Goal: Task Accomplishment & Management: Use online tool/utility

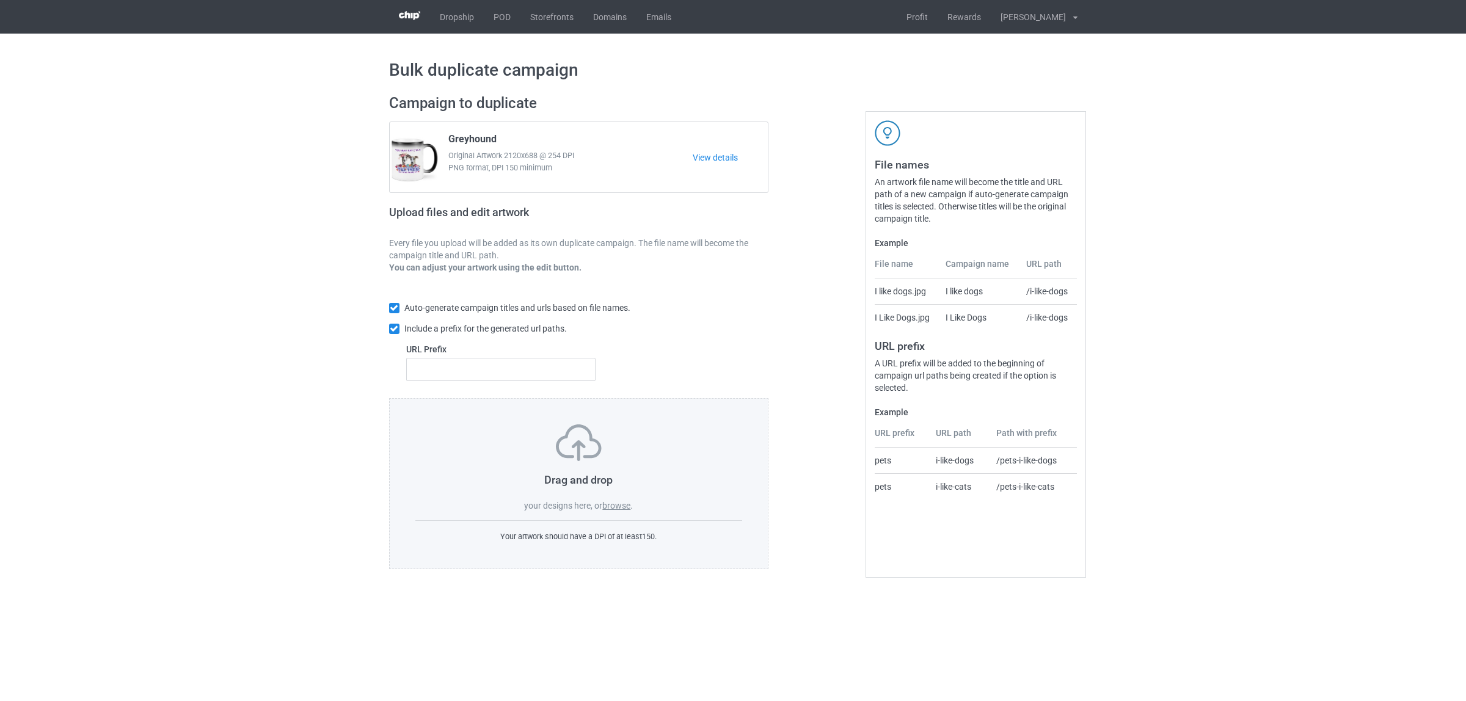
click at [609, 501] on label "browse" at bounding box center [616, 506] width 28 height 10
click at [0, 0] on input "browse" at bounding box center [0, 0] width 0 height 0
click at [507, 22] on link "POD" at bounding box center [502, 17] width 37 height 34
click at [615, 505] on label "browse" at bounding box center [616, 506] width 28 height 10
click at [0, 0] on input "browse" at bounding box center [0, 0] width 0 height 0
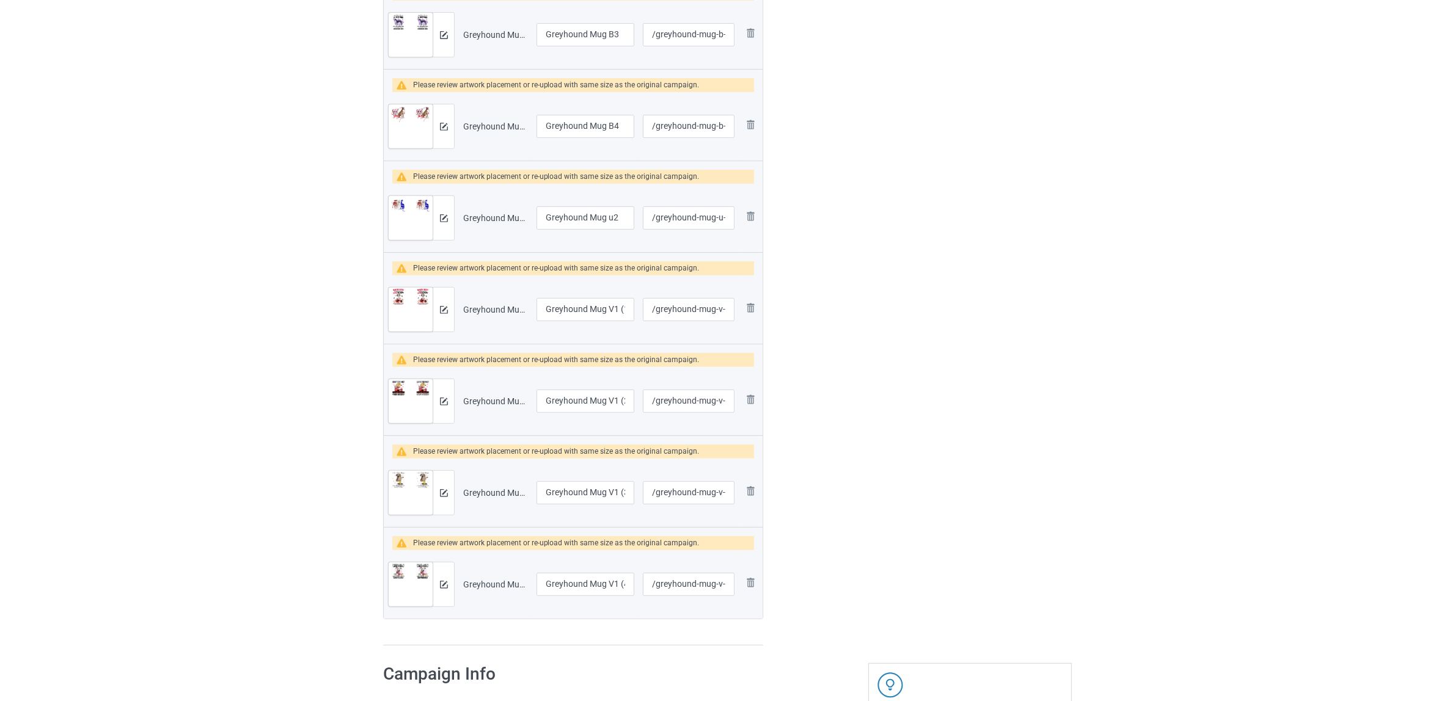
scroll to position [229, 0]
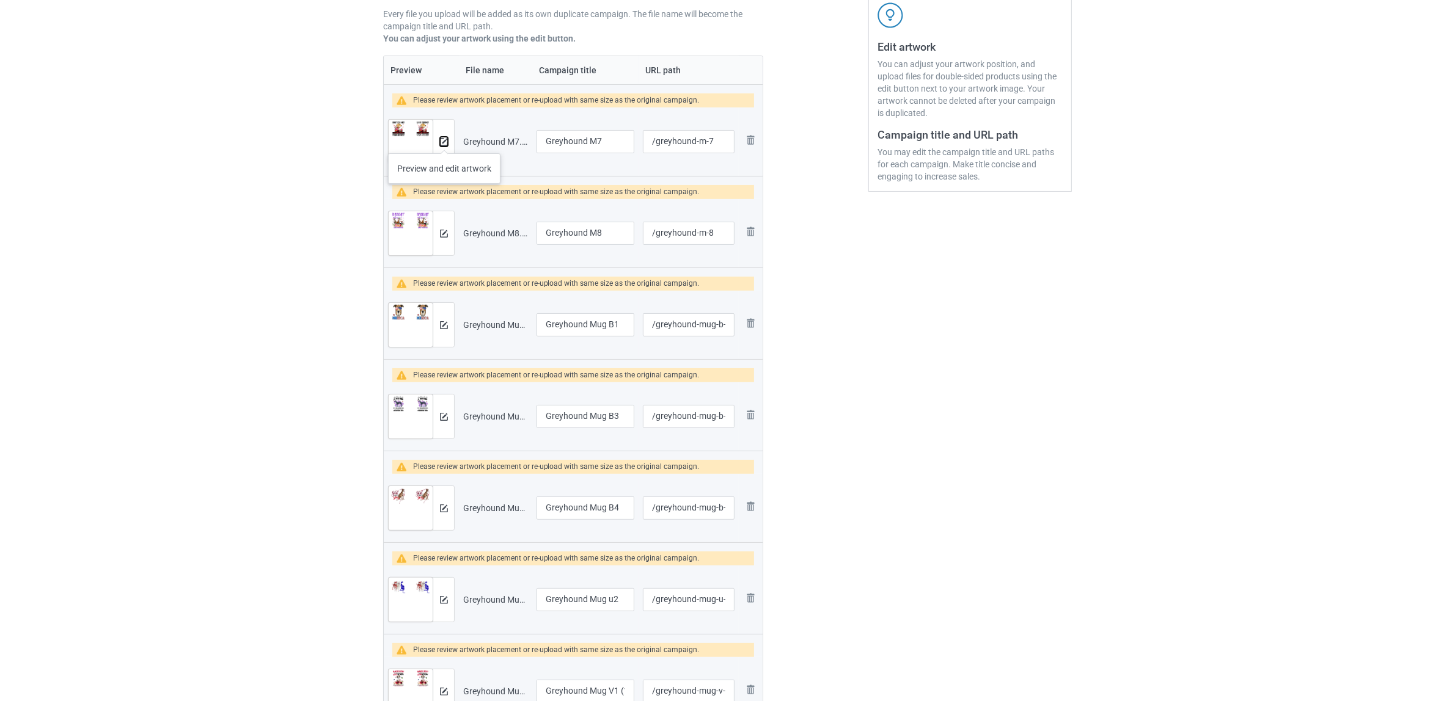
click at [444, 141] on img at bounding box center [444, 142] width 8 height 8
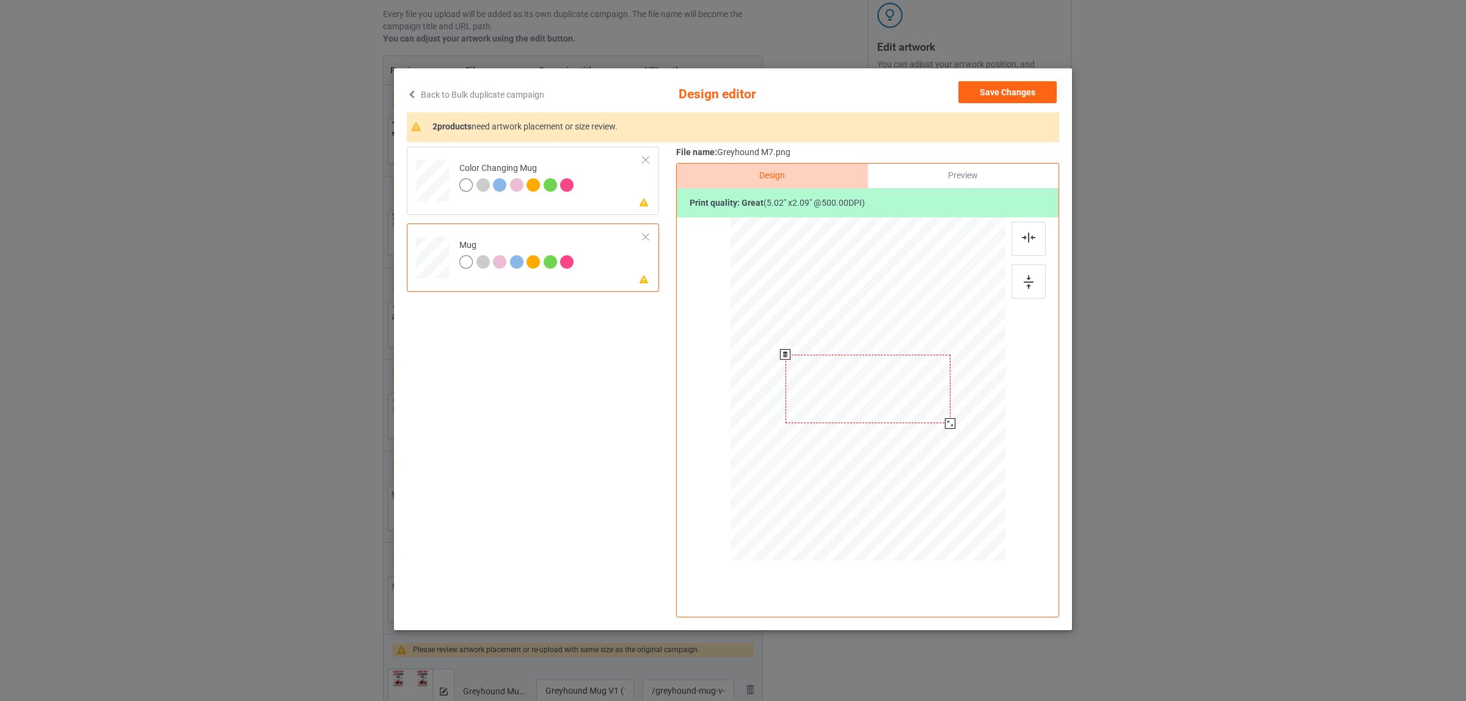
click at [877, 390] on div at bounding box center [868, 389] width 165 height 68
click at [997, 458] on div at bounding box center [868, 391] width 275 height 346
click at [533, 196] on div at bounding box center [535, 186] width 17 height 17
click at [1030, 240] on img at bounding box center [1028, 238] width 13 height 10
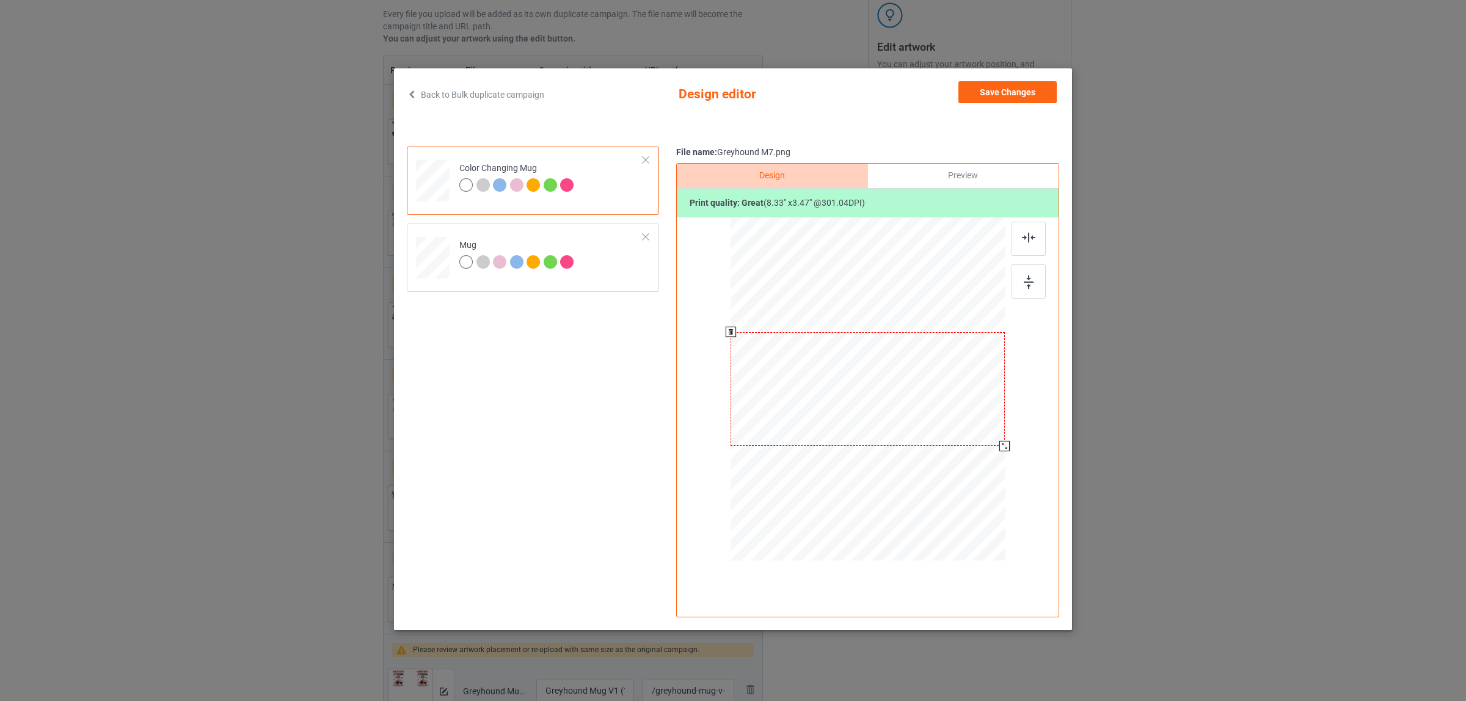
click at [948, 392] on div at bounding box center [868, 389] width 274 height 114
click at [1012, 99] on button "Save Changes" at bounding box center [1008, 92] width 98 height 22
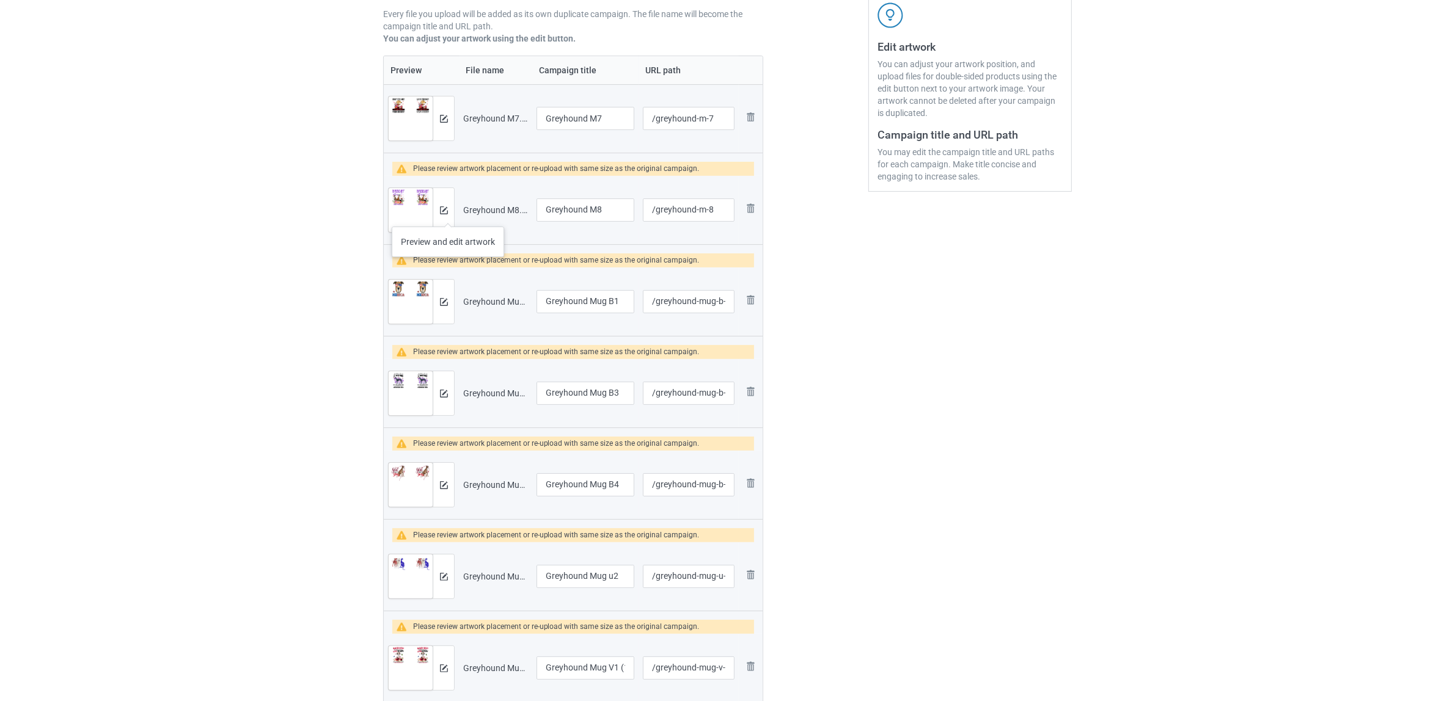
click at [448, 214] on div at bounding box center [443, 210] width 21 height 44
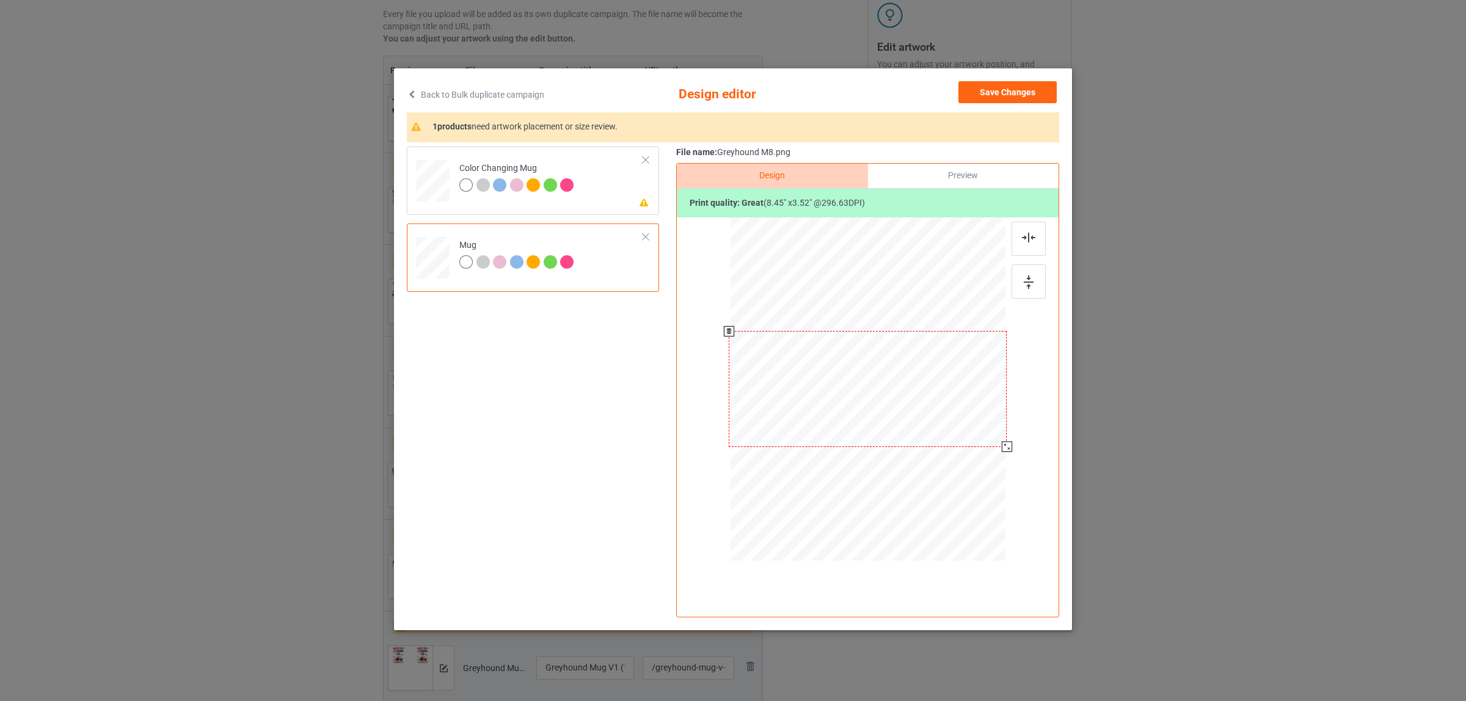
drag, startPoint x: 952, startPoint y: 423, endPoint x: 1006, endPoint y: 454, distance: 62.1
click at [1006, 454] on div at bounding box center [868, 391] width 318 height 346
click at [591, 183] on td "Please review artwork placement Color Changing Mug" at bounding box center [551, 178] width 197 height 53
click at [1030, 234] on img at bounding box center [1028, 238] width 13 height 10
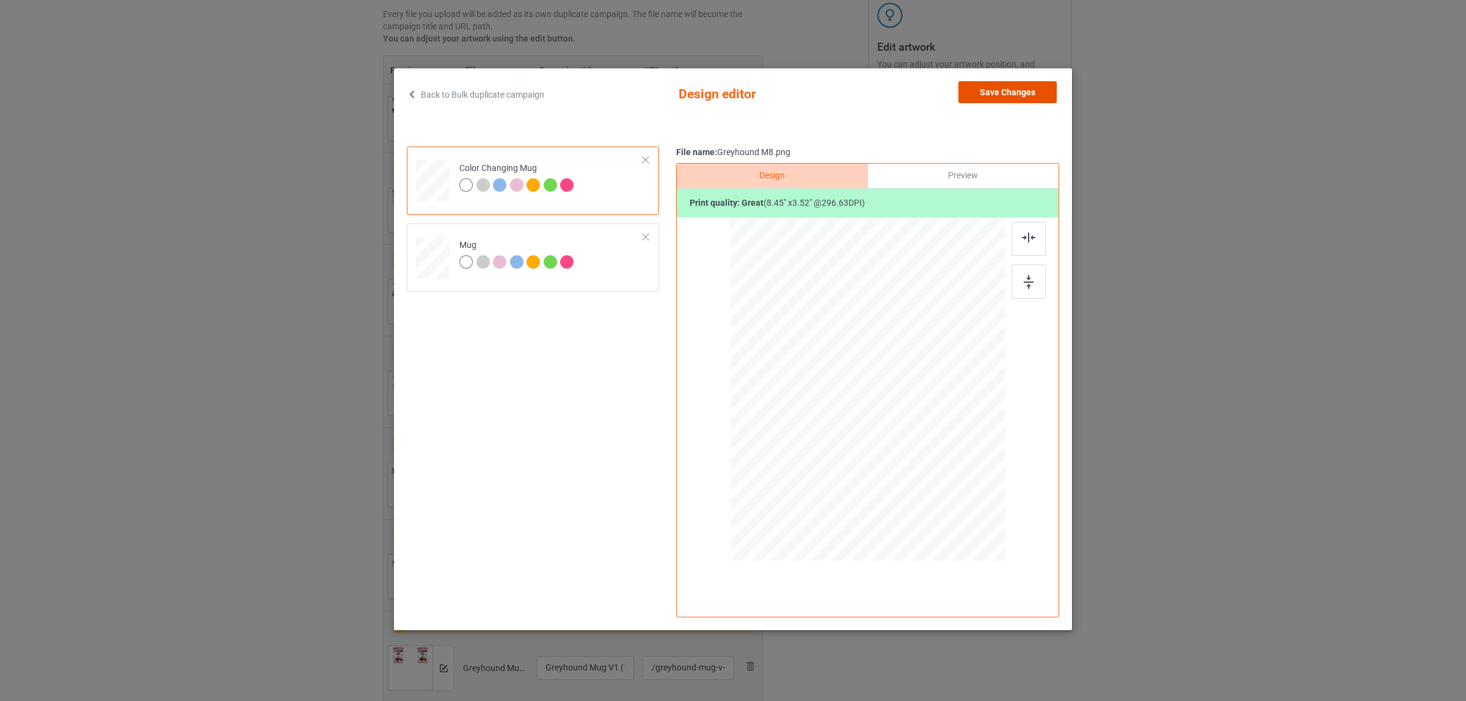
click at [1015, 98] on button "Save Changes" at bounding box center [1008, 92] width 98 height 22
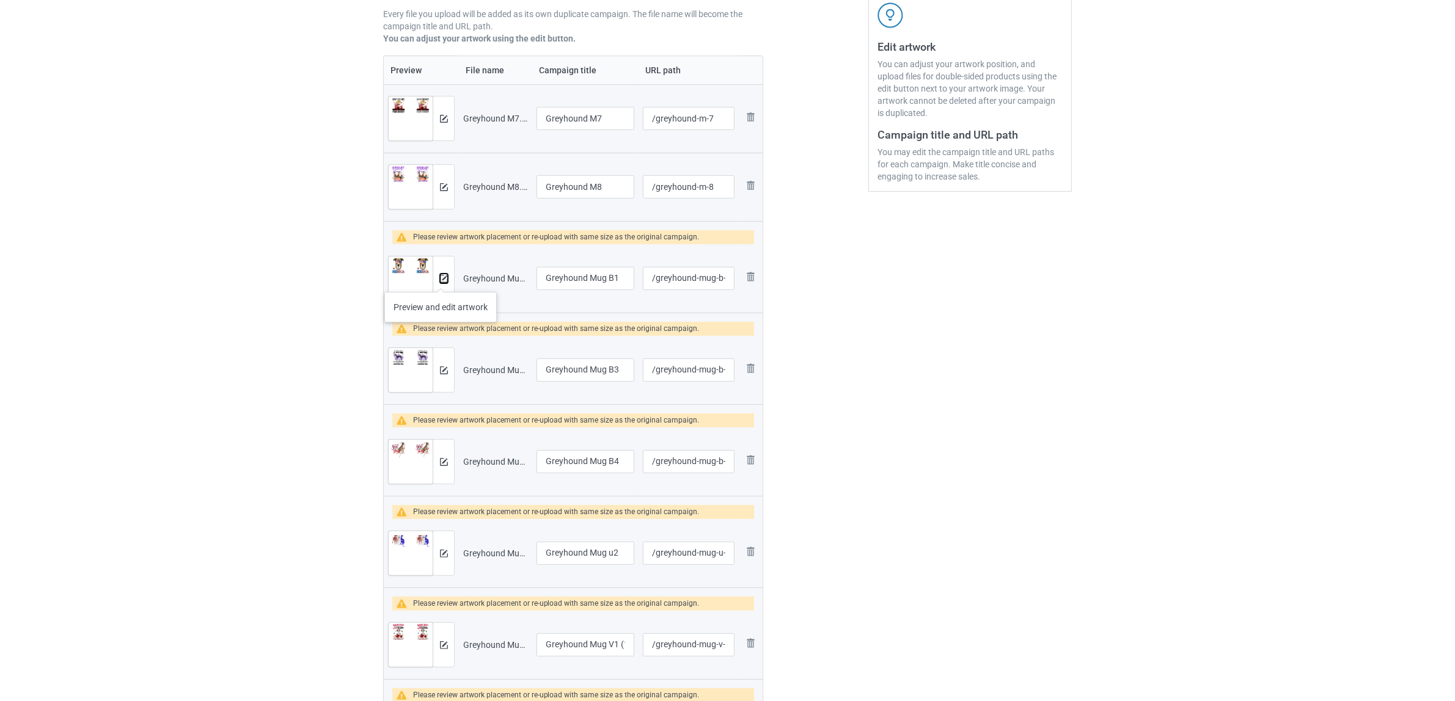
click at [441, 280] on img at bounding box center [444, 279] width 8 height 8
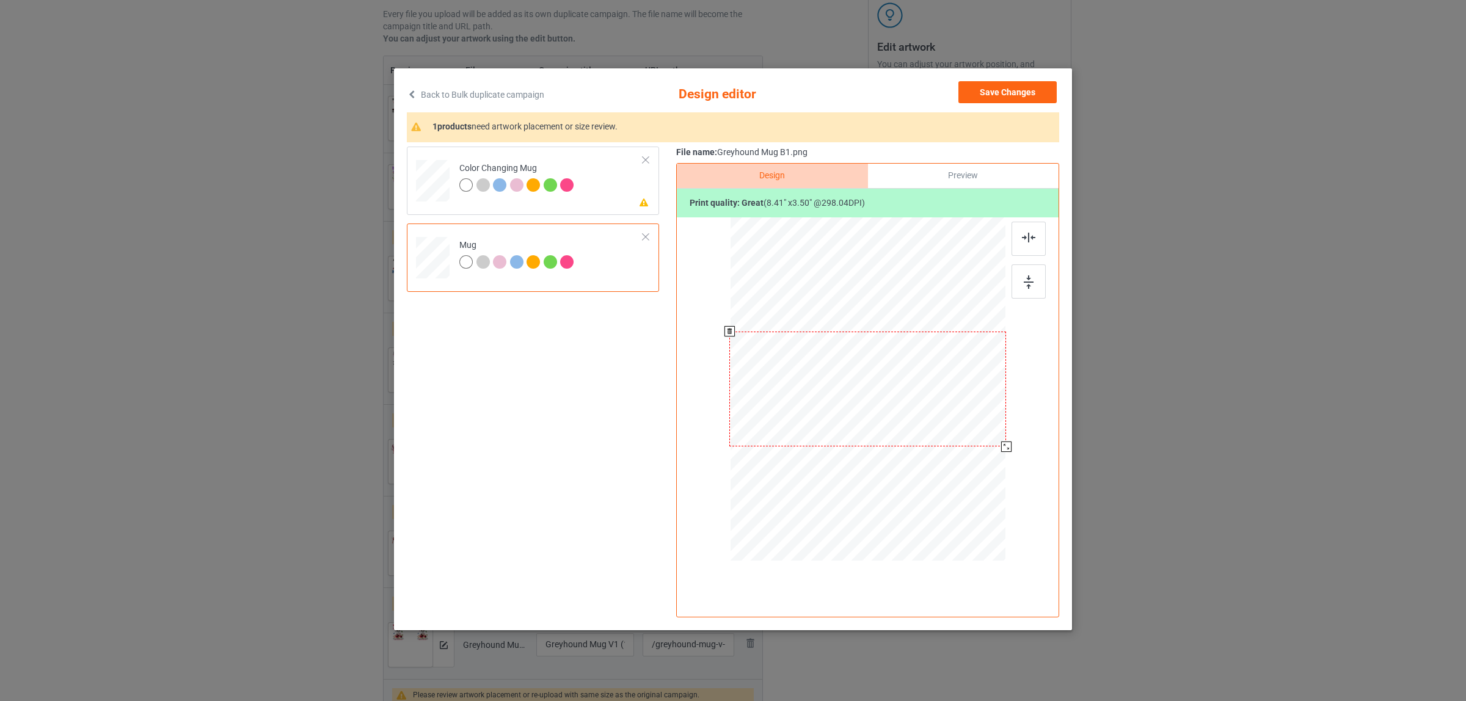
drag, startPoint x: 954, startPoint y: 425, endPoint x: 1009, endPoint y: 455, distance: 62.9
click at [1009, 455] on div at bounding box center [868, 391] width 318 height 346
click at [517, 169] on div "Color Changing Mug" at bounding box center [518, 177] width 118 height 29
click at [1025, 233] on img at bounding box center [1028, 238] width 13 height 10
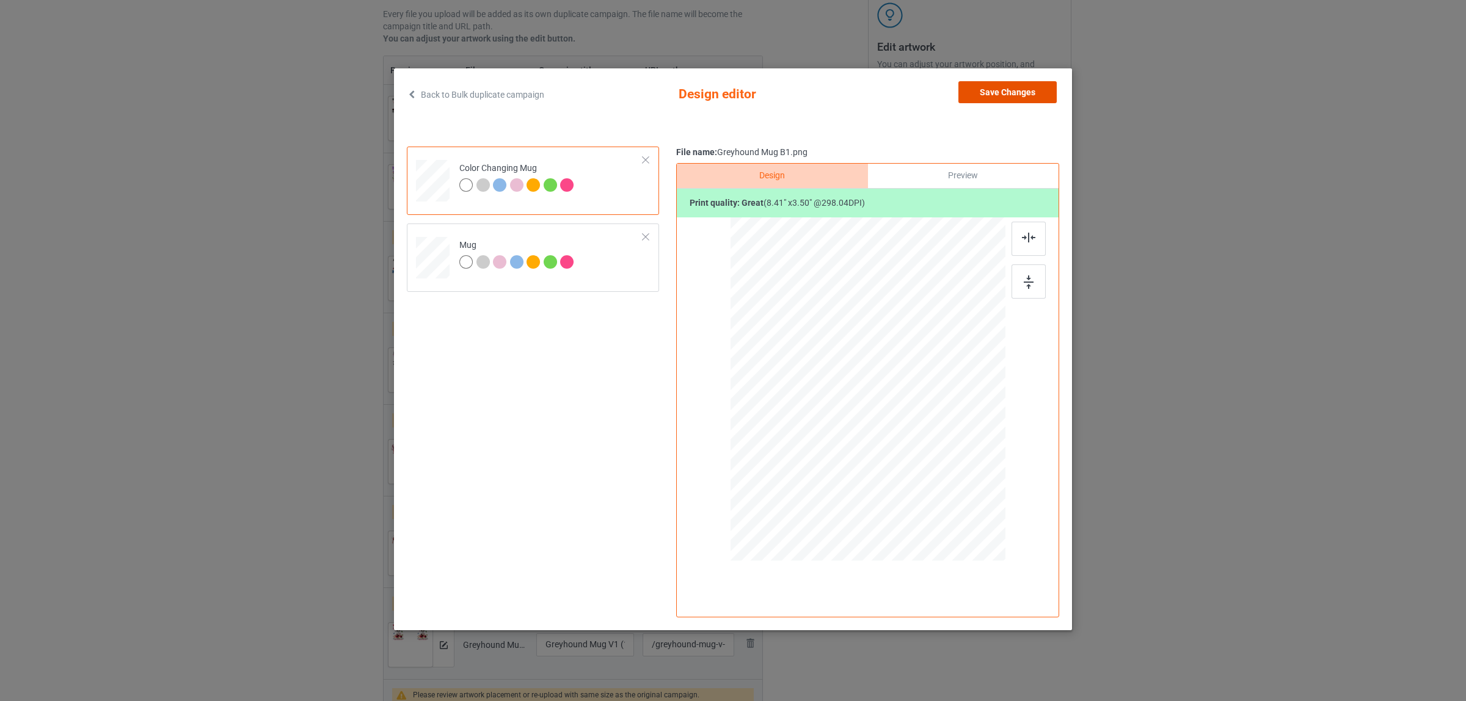
click at [979, 95] on button "Save Changes" at bounding box center [1008, 92] width 98 height 22
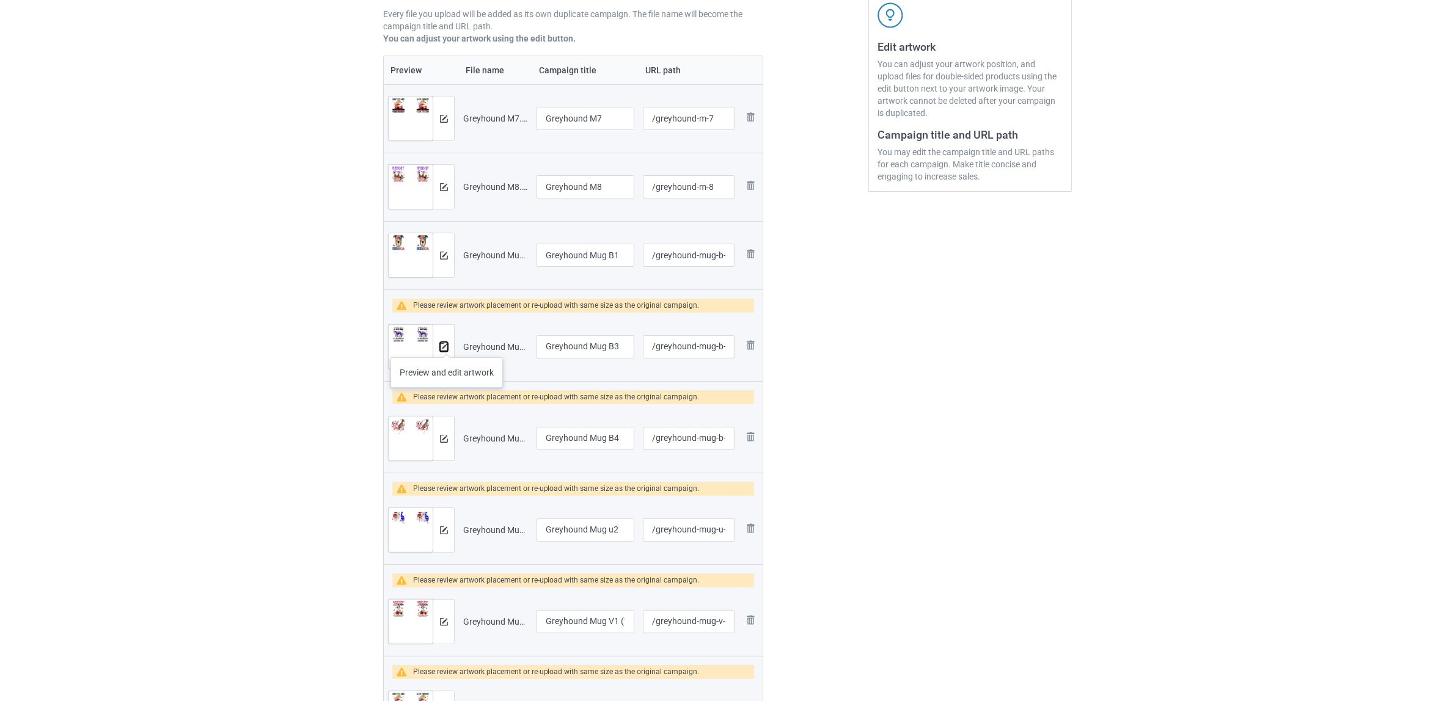
click at [447, 345] on img at bounding box center [444, 347] width 8 height 8
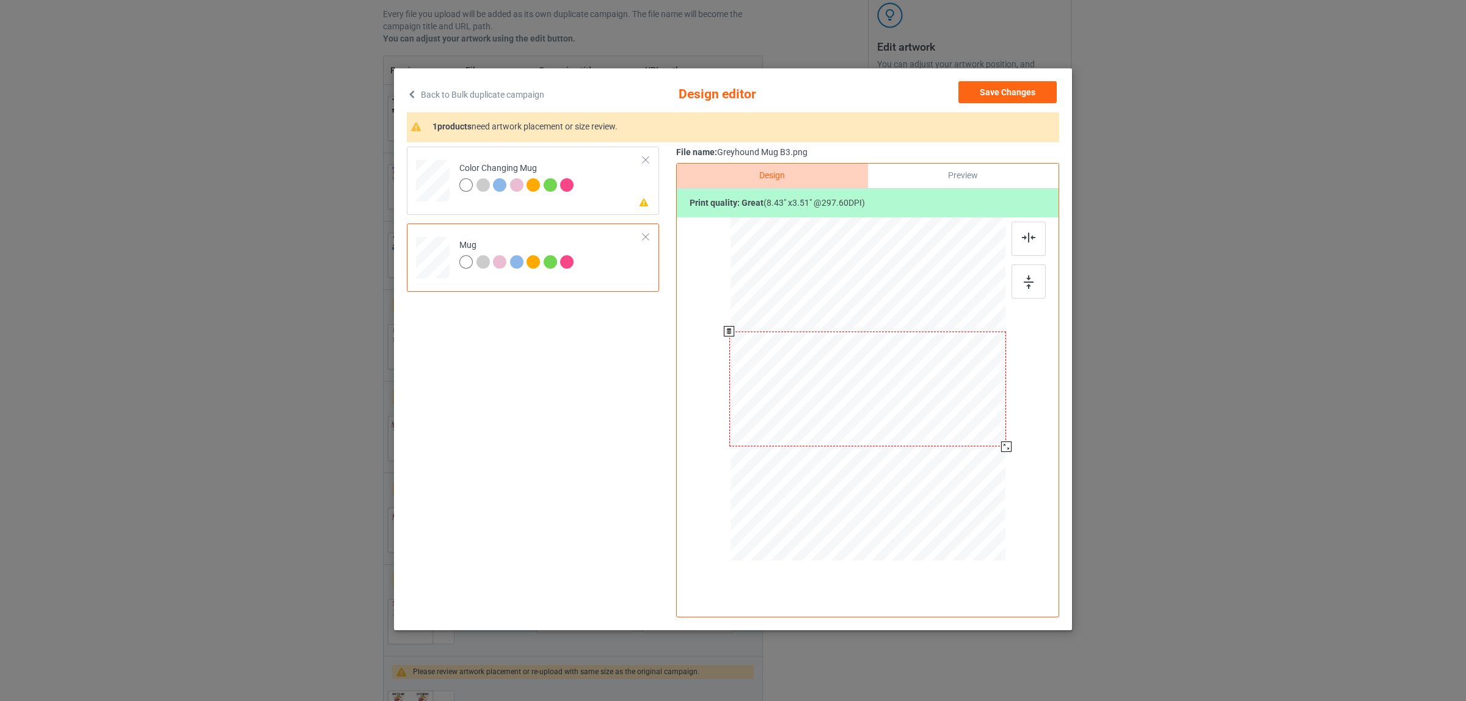
drag, startPoint x: 950, startPoint y: 423, endPoint x: 1006, endPoint y: 447, distance: 60.3
click at [1006, 447] on div at bounding box center [1006, 447] width 10 height 10
click at [566, 170] on div "Color Changing Mug" at bounding box center [518, 177] width 118 height 29
click at [1023, 235] on img at bounding box center [1028, 238] width 13 height 10
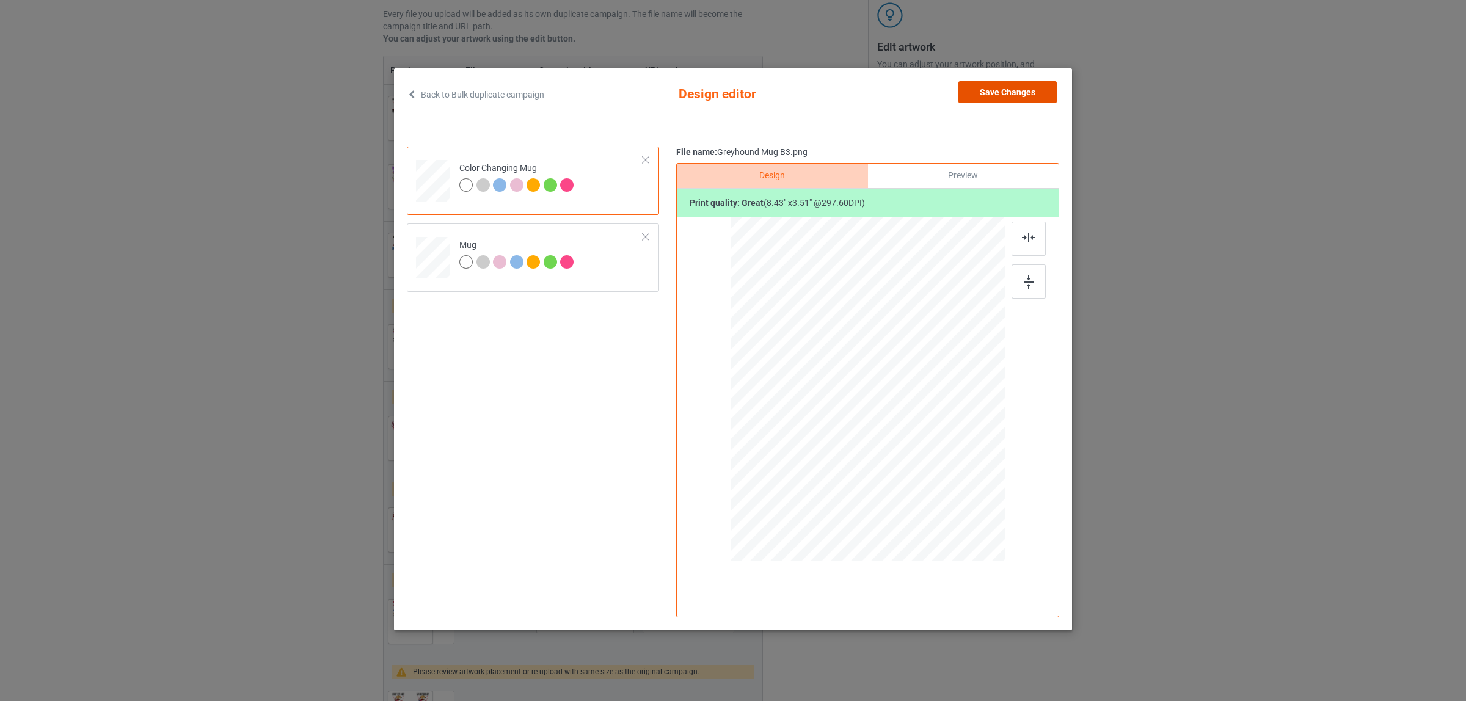
click at [1003, 93] on button "Save Changes" at bounding box center [1008, 92] width 98 height 22
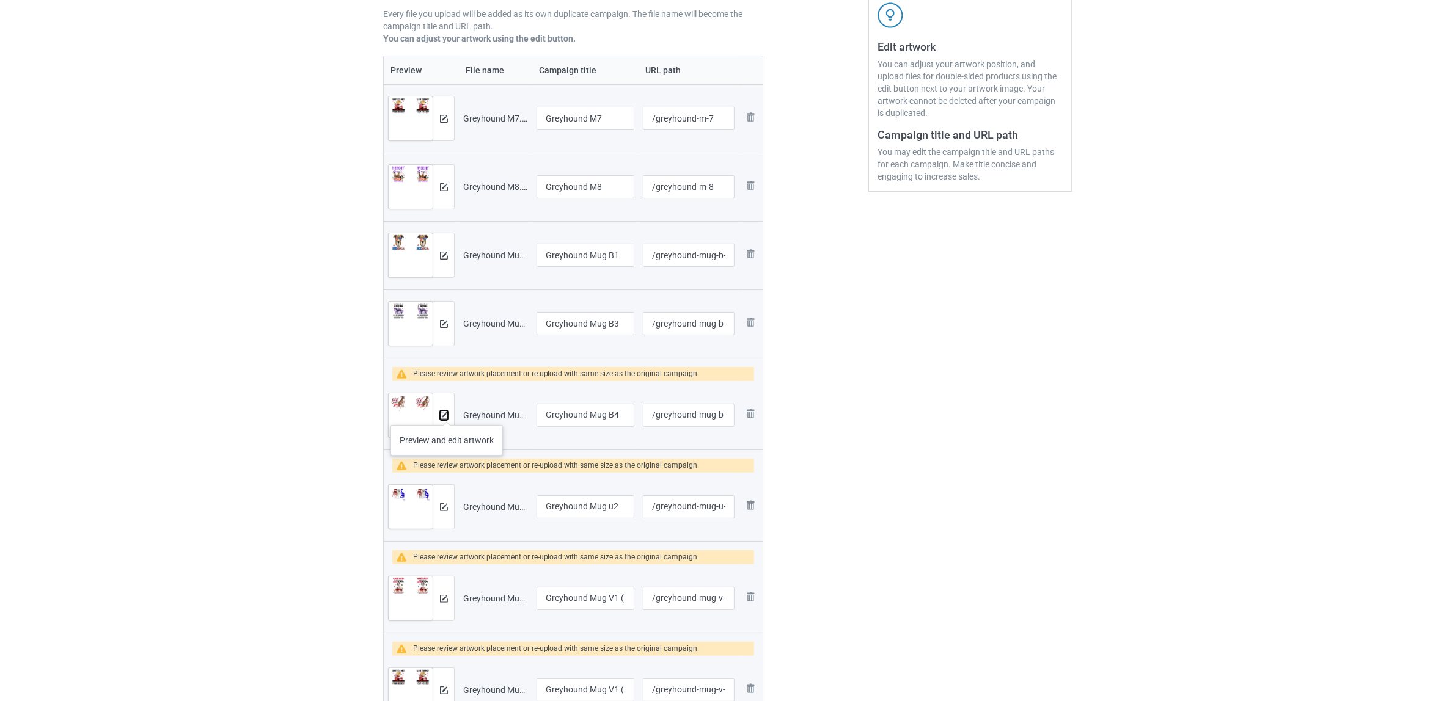
click at [447, 413] on img at bounding box center [444, 416] width 8 height 8
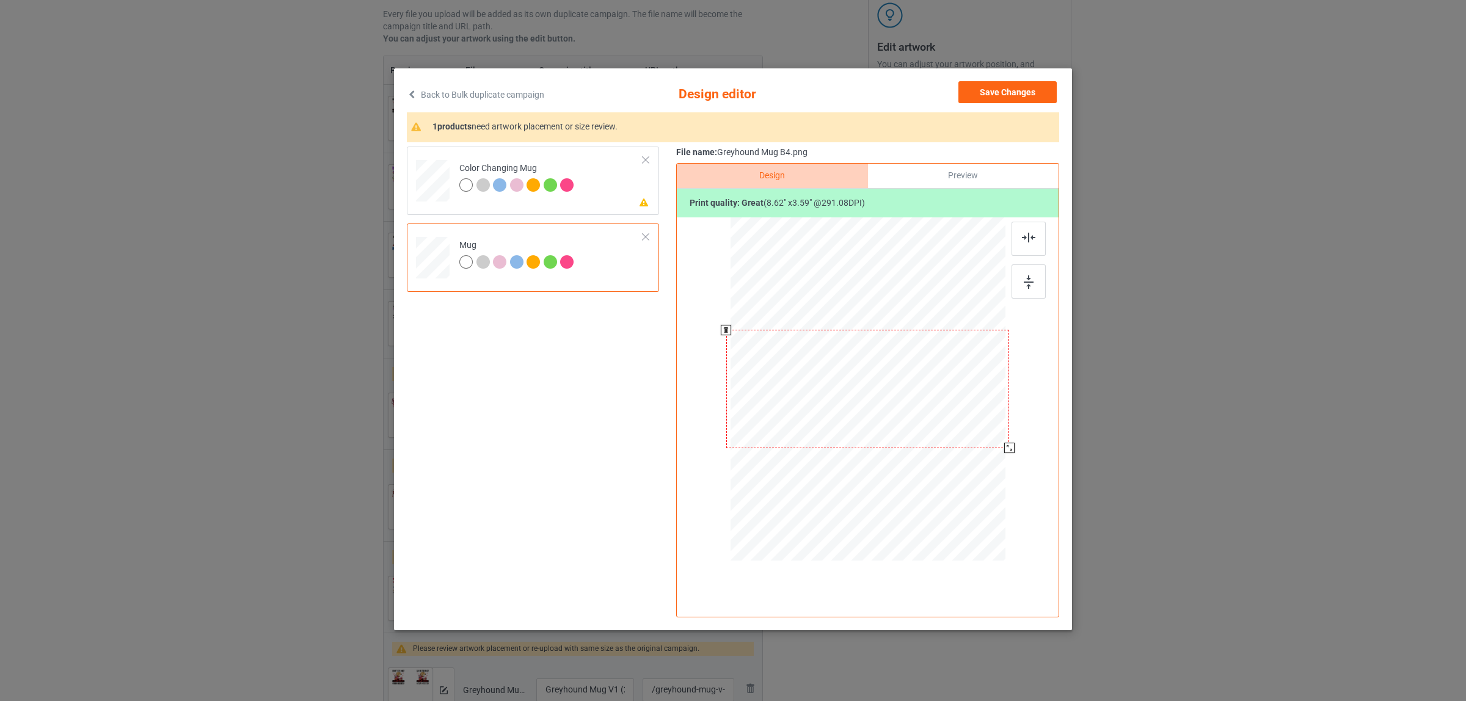
drag, startPoint x: 951, startPoint y: 425, endPoint x: 1007, endPoint y: 456, distance: 64.6
click at [1007, 456] on div at bounding box center [868, 391] width 318 height 346
click at [533, 192] on div at bounding box center [535, 186] width 17 height 17
click at [1031, 244] on div at bounding box center [1029, 239] width 34 height 34
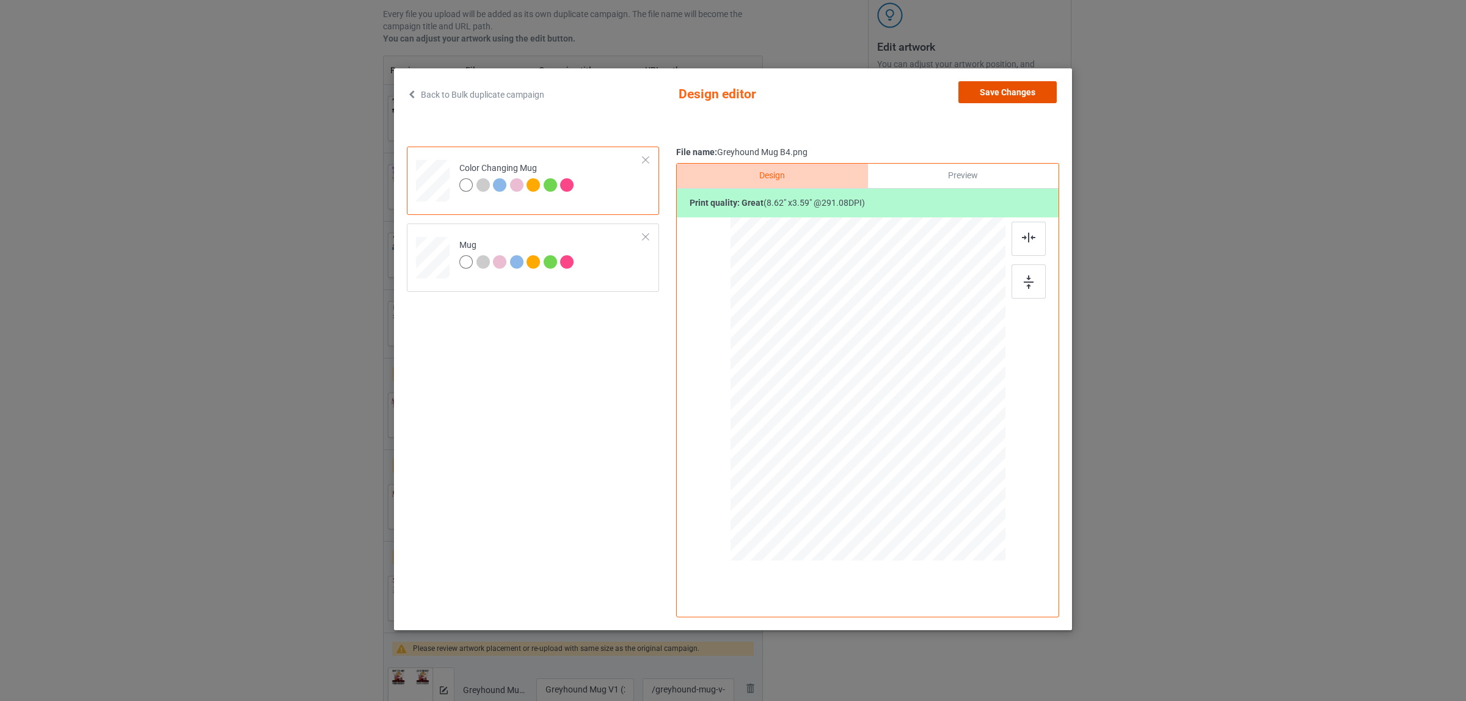
click at [996, 90] on button "Save Changes" at bounding box center [1008, 92] width 98 height 22
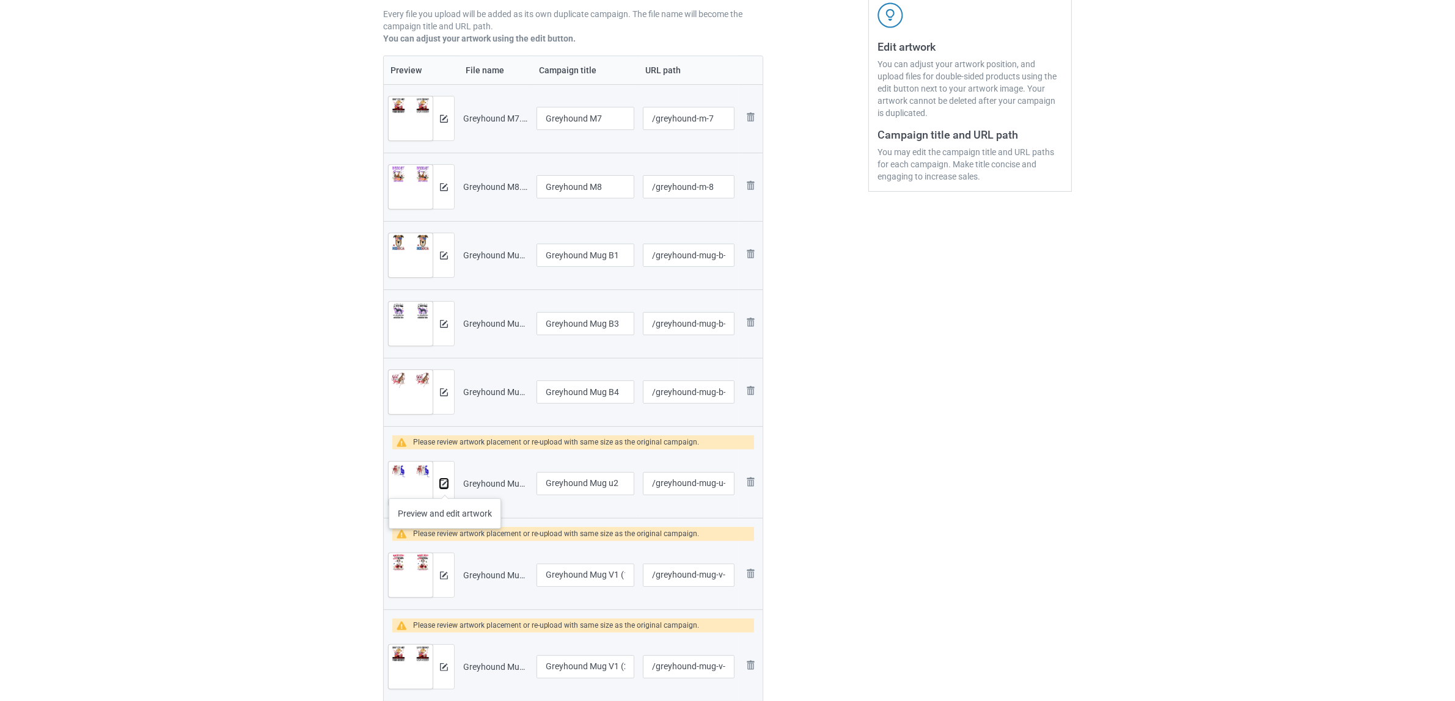
click at [445, 486] on img at bounding box center [444, 484] width 8 height 8
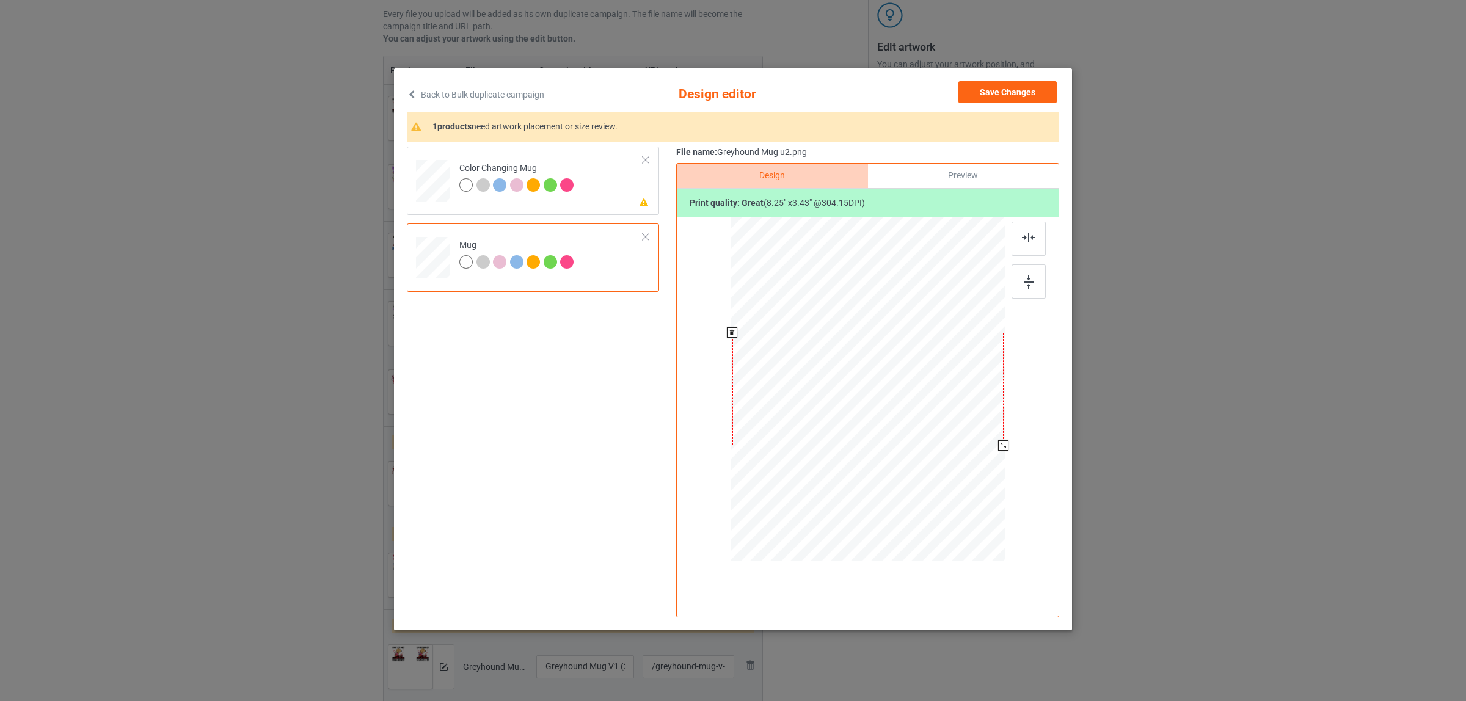
click at [997, 463] on div at bounding box center [868, 391] width 275 height 346
click at [557, 173] on div "Color Changing Mug" at bounding box center [518, 177] width 118 height 29
click at [1027, 239] on img at bounding box center [1028, 238] width 13 height 10
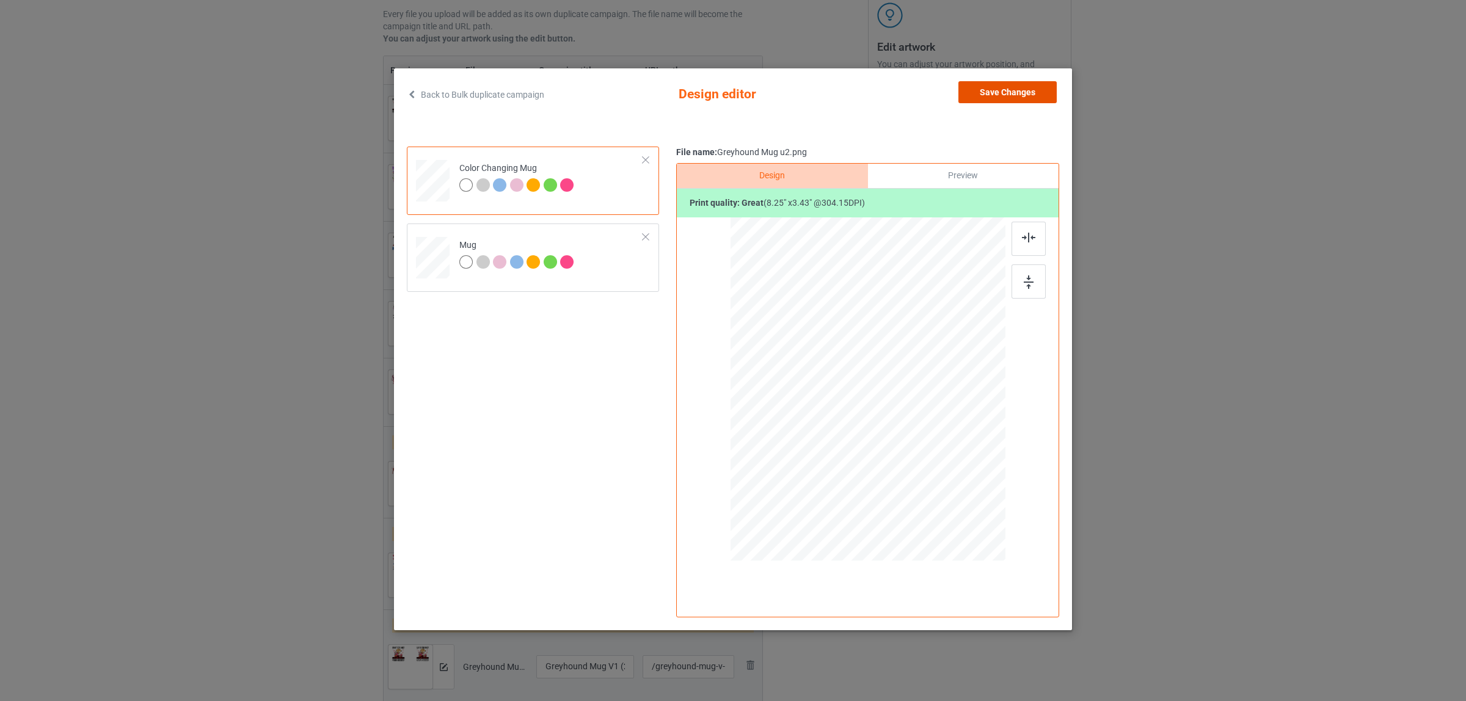
click at [1003, 92] on button "Save Changes" at bounding box center [1008, 92] width 98 height 22
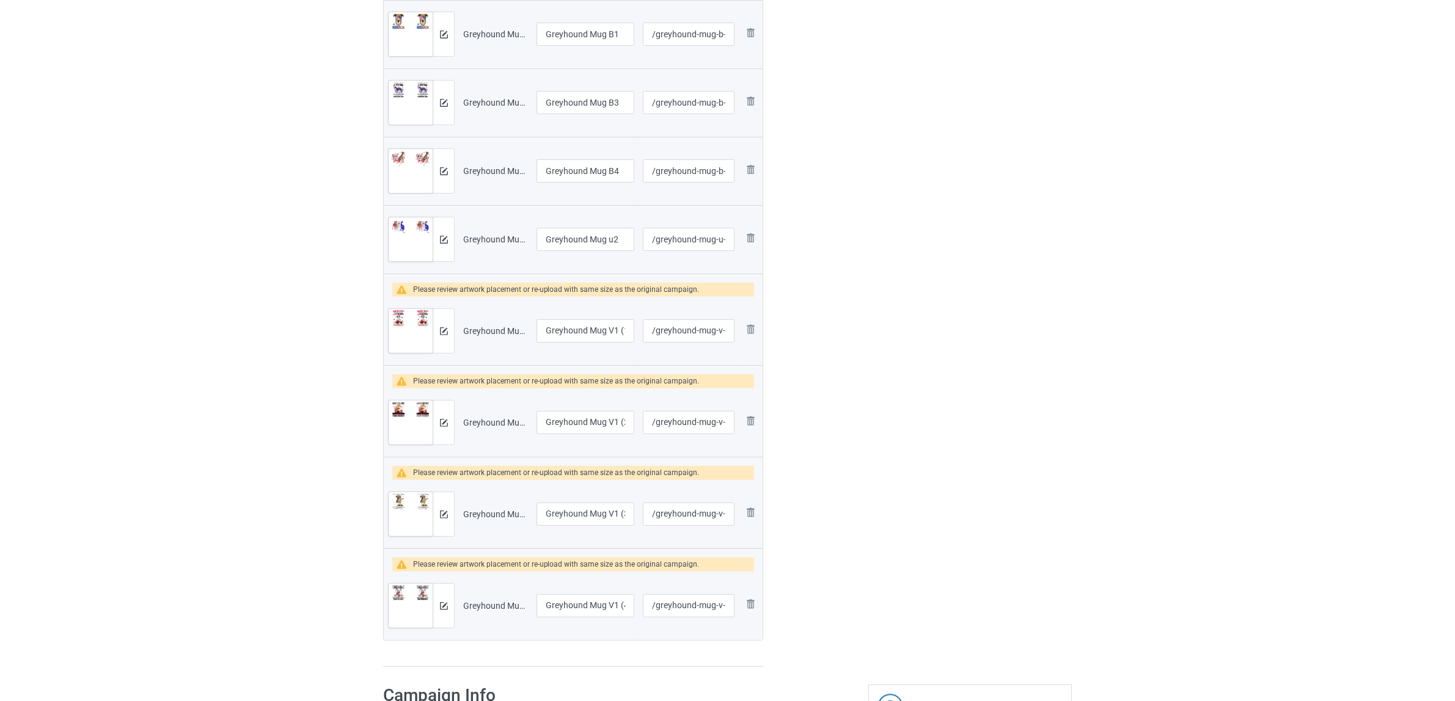
scroll to position [458, 0]
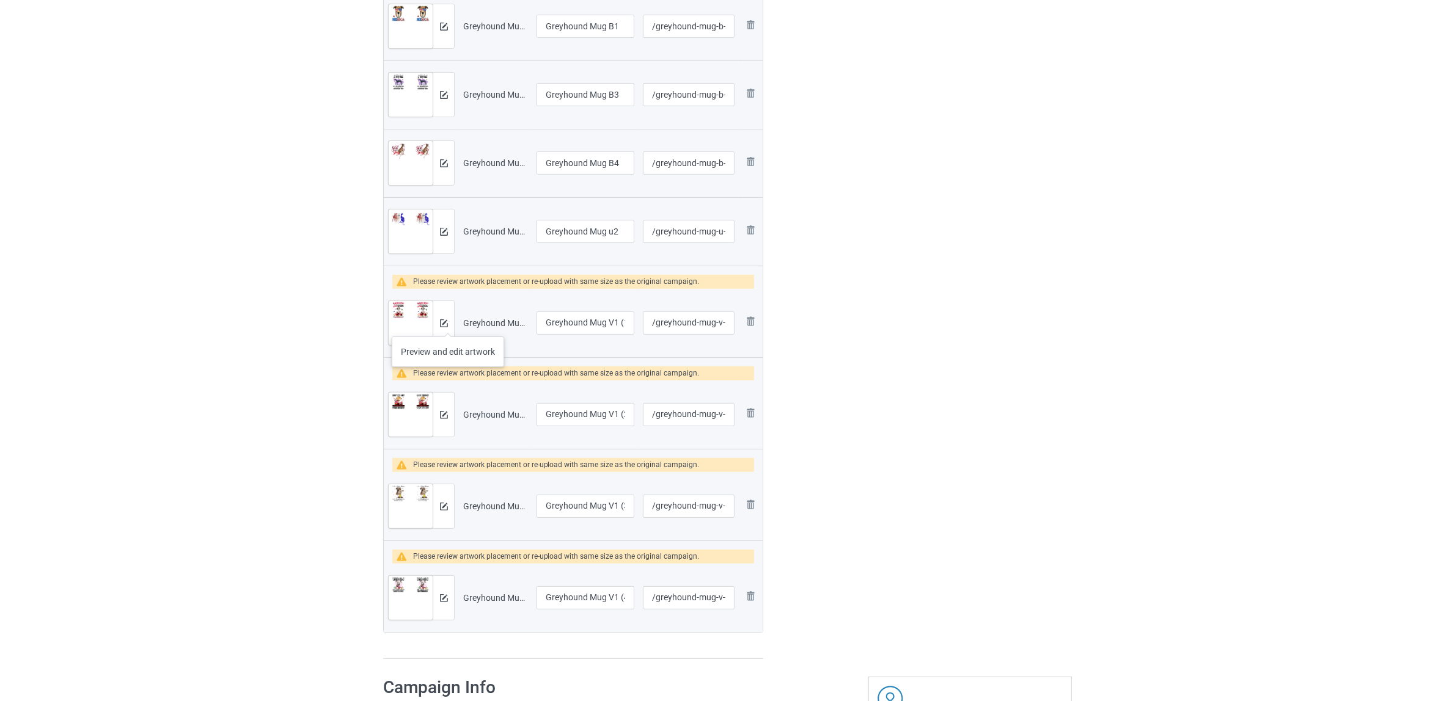
click at [448, 324] on div at bounding box center [443, 323] width 21 height 44
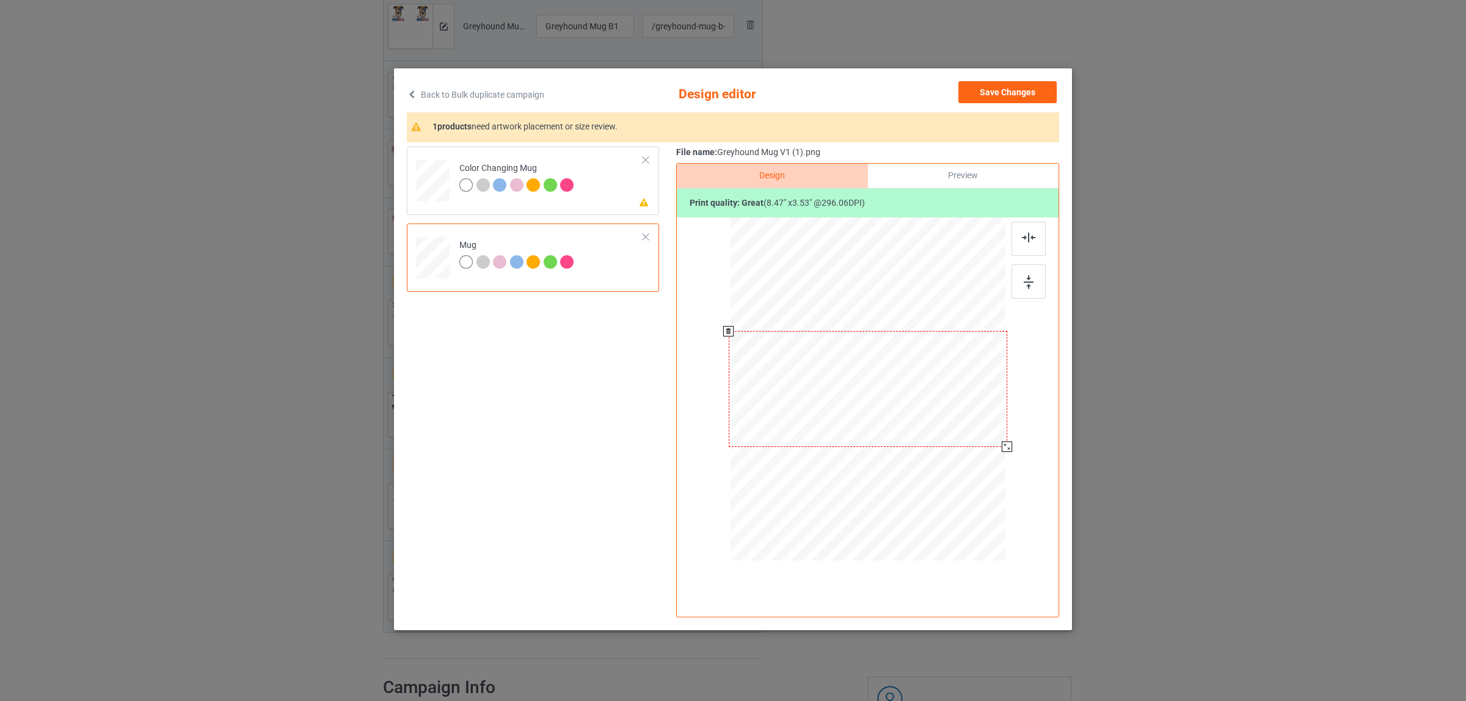
drag, startPoint x: 950, startPoint y: 422, endPoint x: 1006, endPoint y: 447, distance: 60.7
click at [1006, 447] on div at bounding box center [1007, 447] width 10 height 10
click at [580, 193] on td "Please review artwork placement Color Changing Mug" at bounding box center [551, 178] width 197 height 53
click at [1028, 231] on div at bounding box center [1029, 239] width 34 height 34
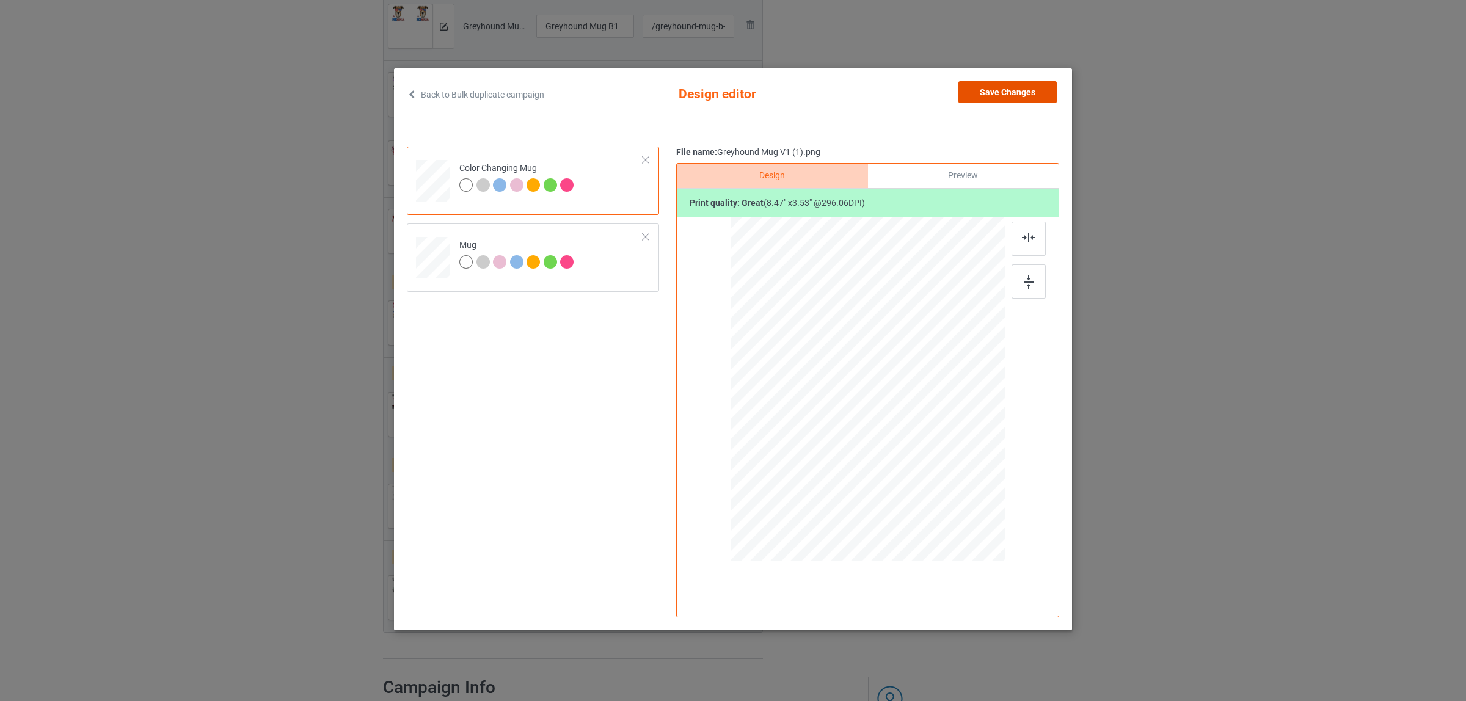
click at [1004, 86] on button "Save Changes" at bounding box center [1008, 92] width 98 height 22
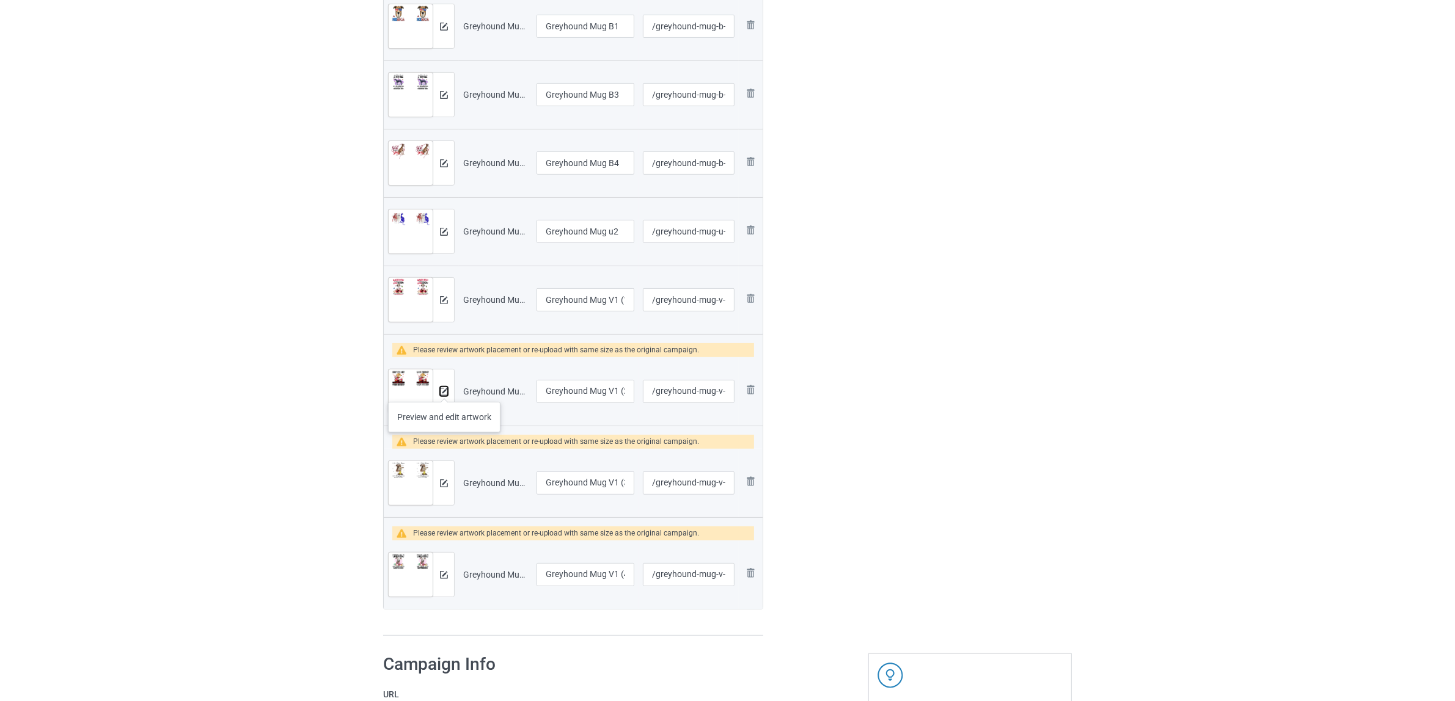
click at [444, 390] on img at bounding box center [444, 392] width 8 height 8
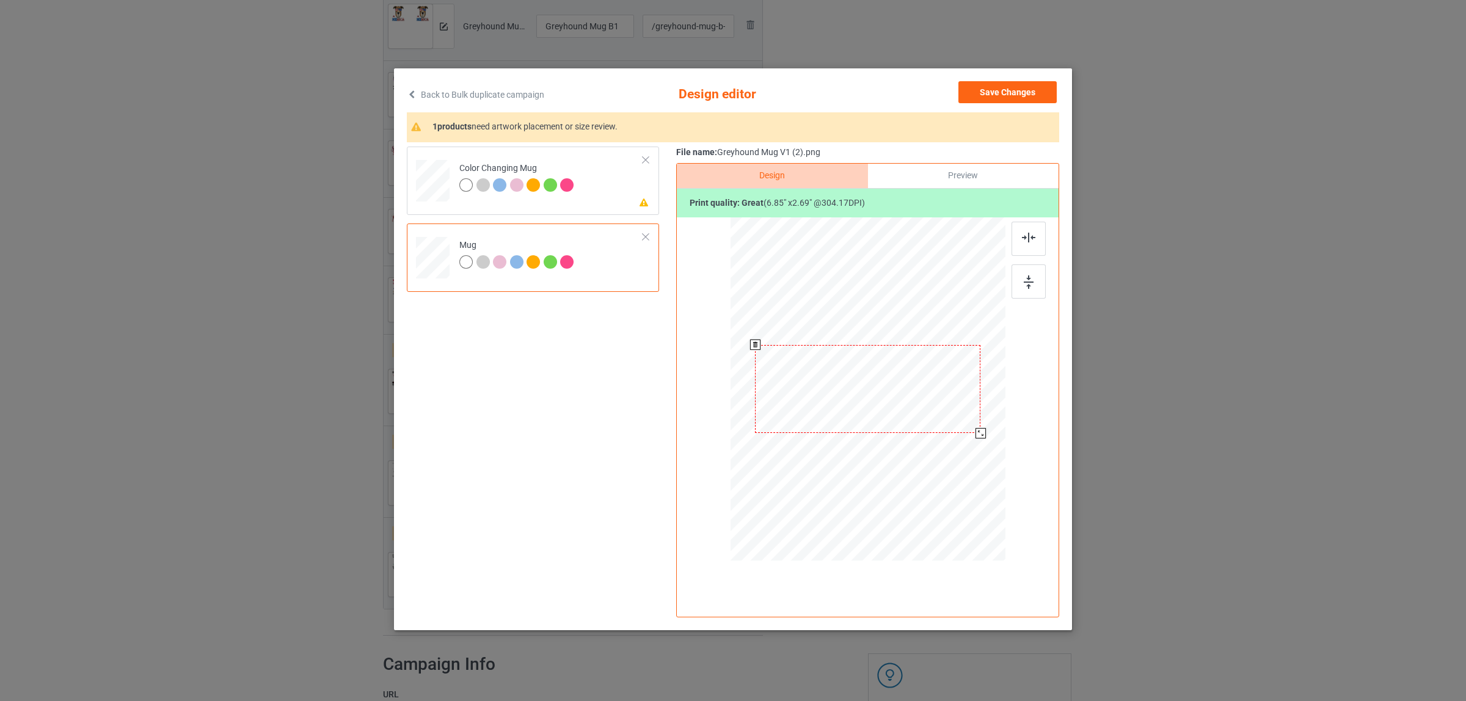
drag, startPoint x: 952, startPoint y: 420, endPoint x: 986, endPoint y: 422, distance: 33.7
click at [986, 422] on div at bounding box center [868, 389] width 275 height 114
click at [1003, 92] on button "Save Changes" at bounding box center [1008, 92] width 98 height 22
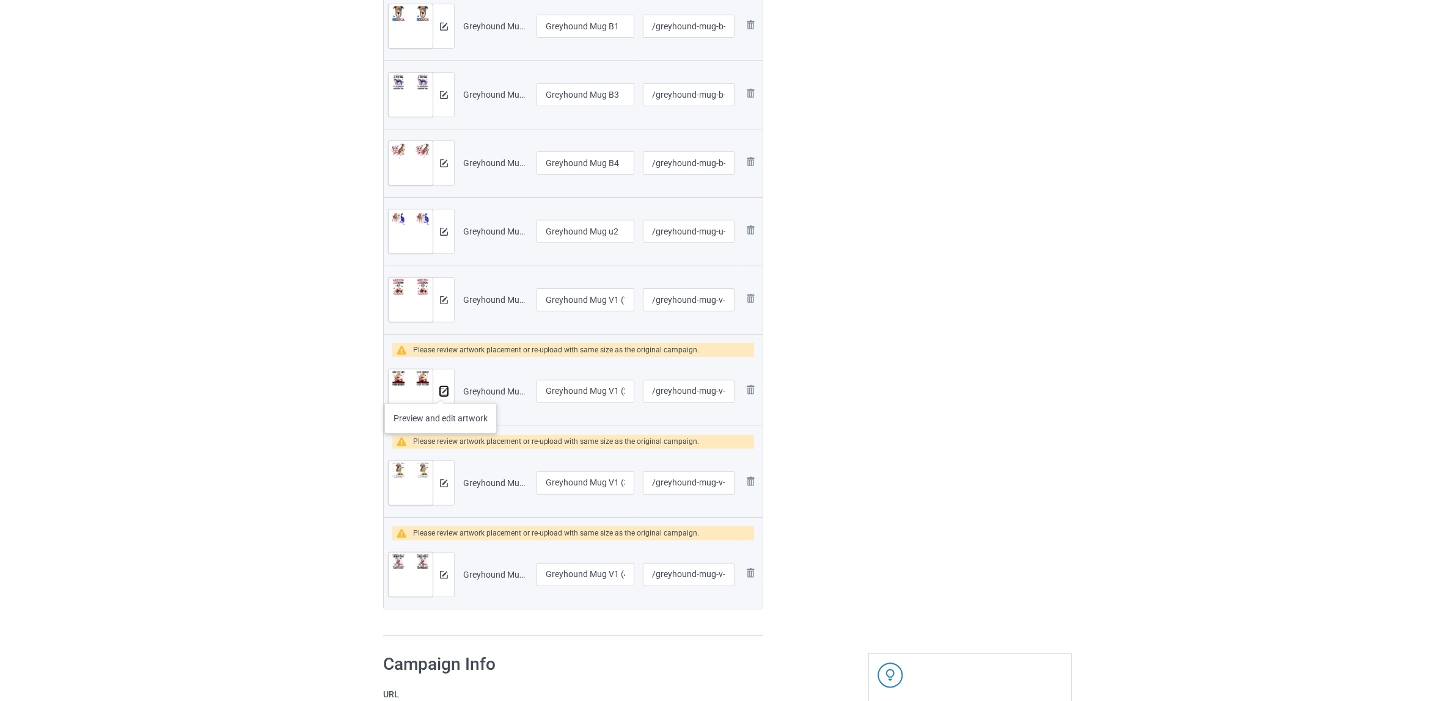
click at [441, 392] on img at bounding box center [444, 392] width 8 height 8
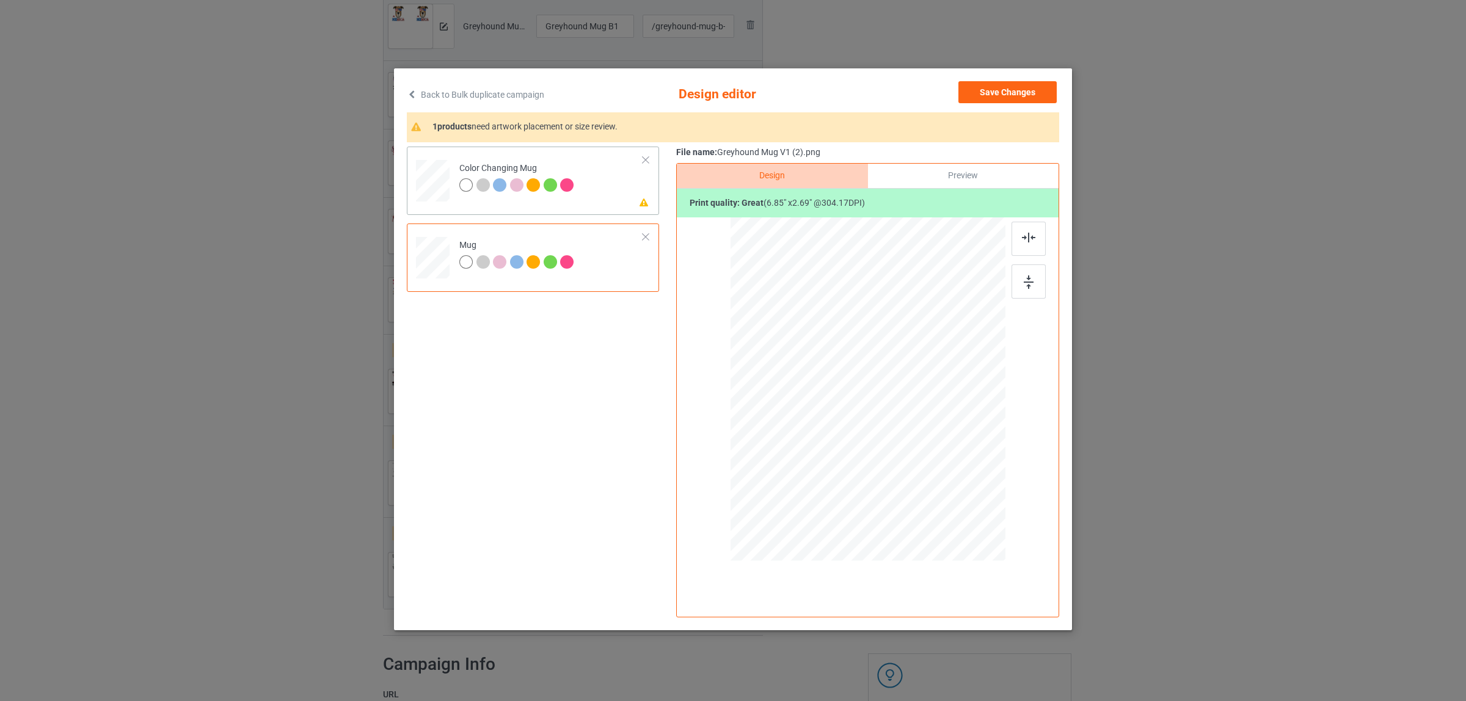
click at [591, 199] on td "Please review artwork placement Color Changing Mug" at bounding box center [551, 178] width 197 height 53
click at [1030, 237] on img at bounding box center [1028, 238] width 13 height 10
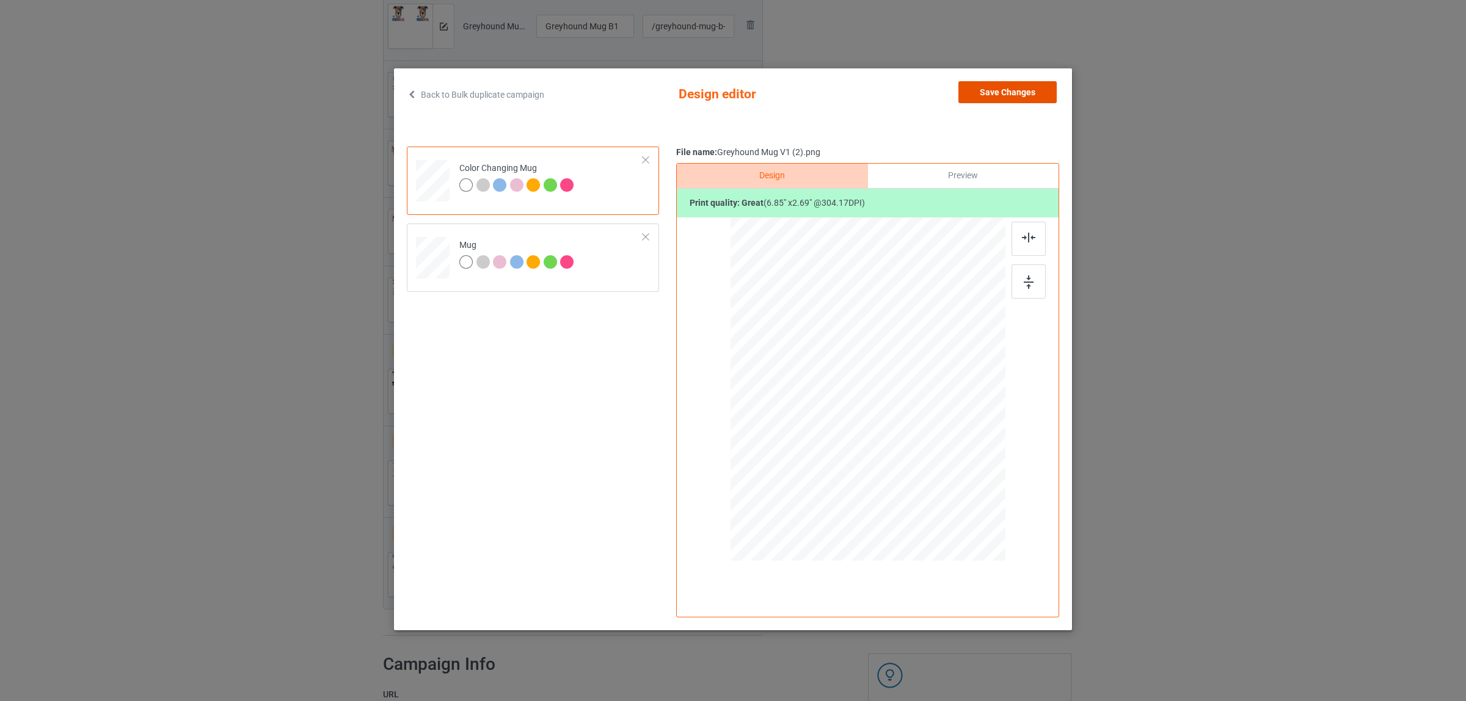
click at [997, 93] on button "Save Changes" at bounding box center [1008, 92] width 98 height 22
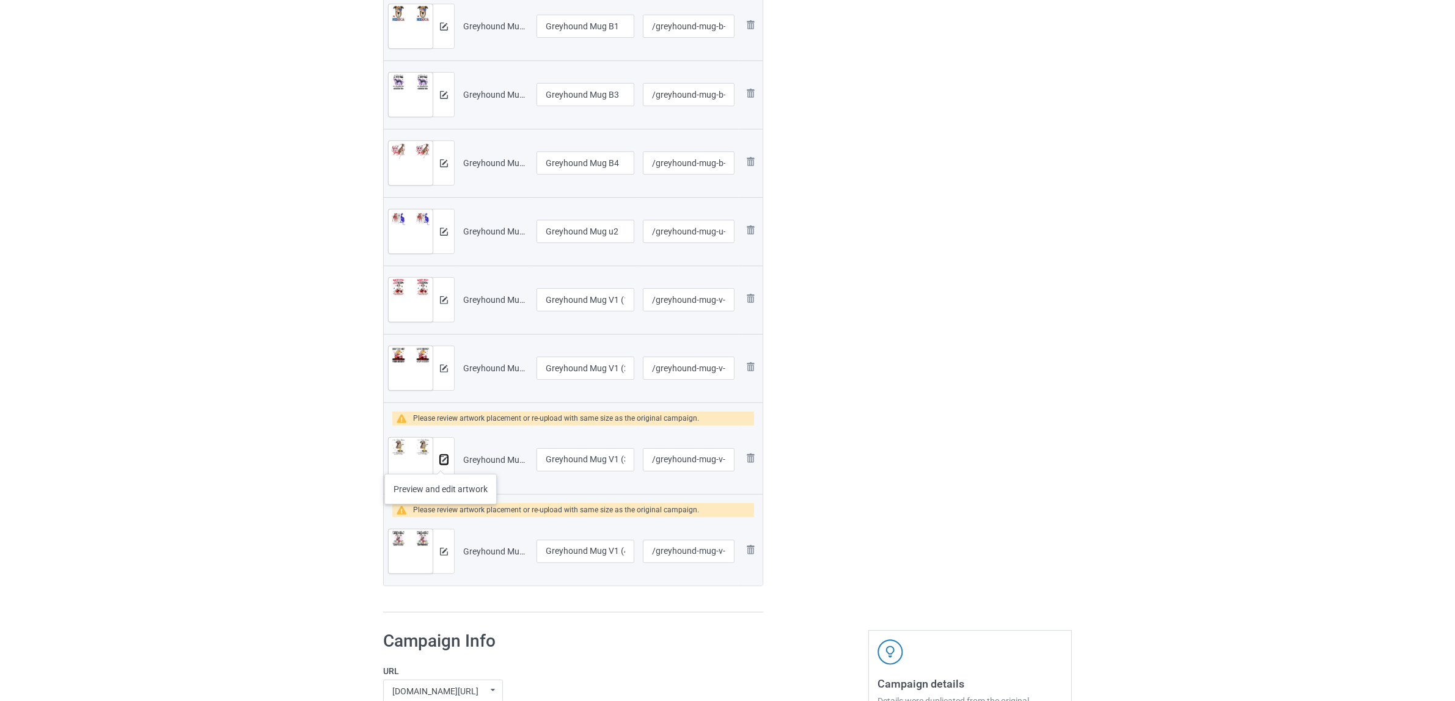
click at [441, 462] on img at bounding box center [444, 460] width 8 height 8
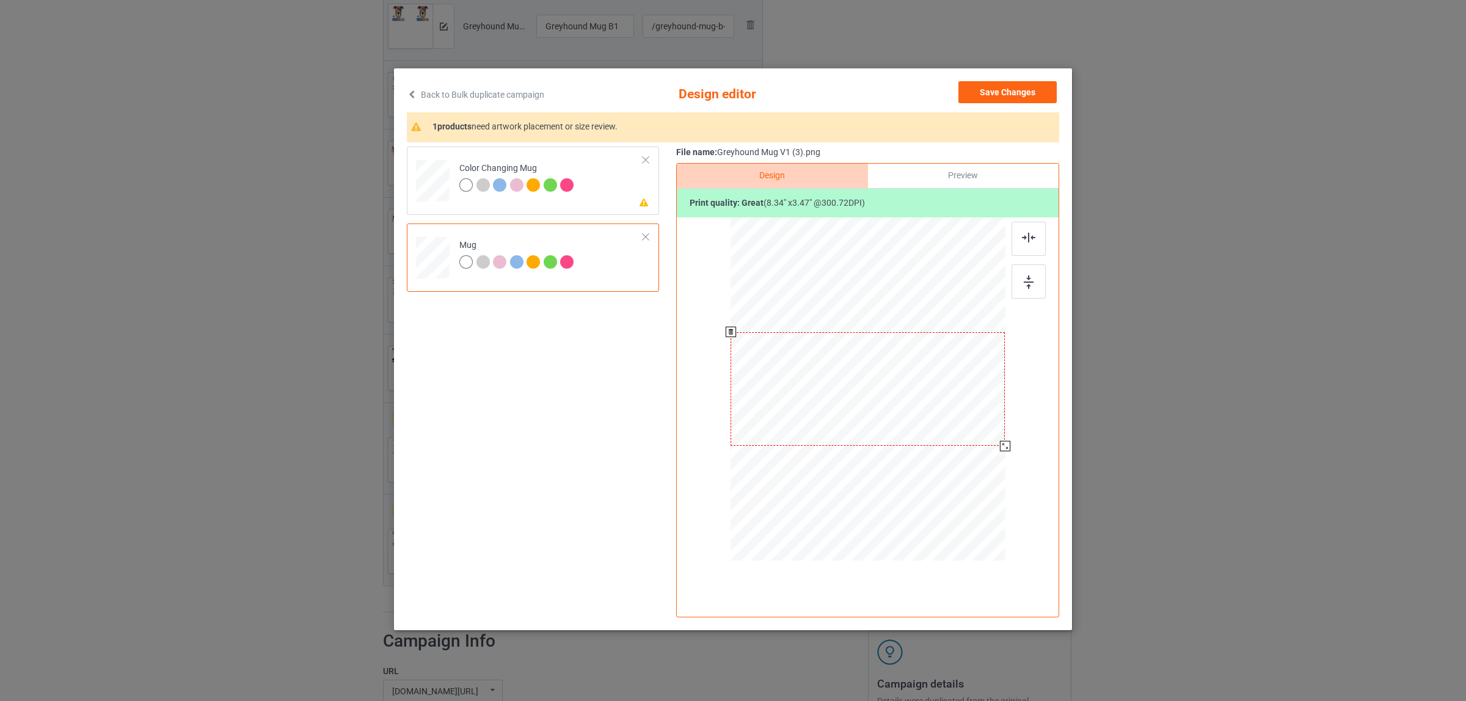
click at [1003, 465] on div at bounding box center [868, 391] width 275 height 346
click at [584, 197] on td "Please review artwork placement Color Changing Mug" at bounding box center [551, 178] width 197 height 53
click at [1023, 240] on img at bounding box center [1028, 238] width 13 height 10
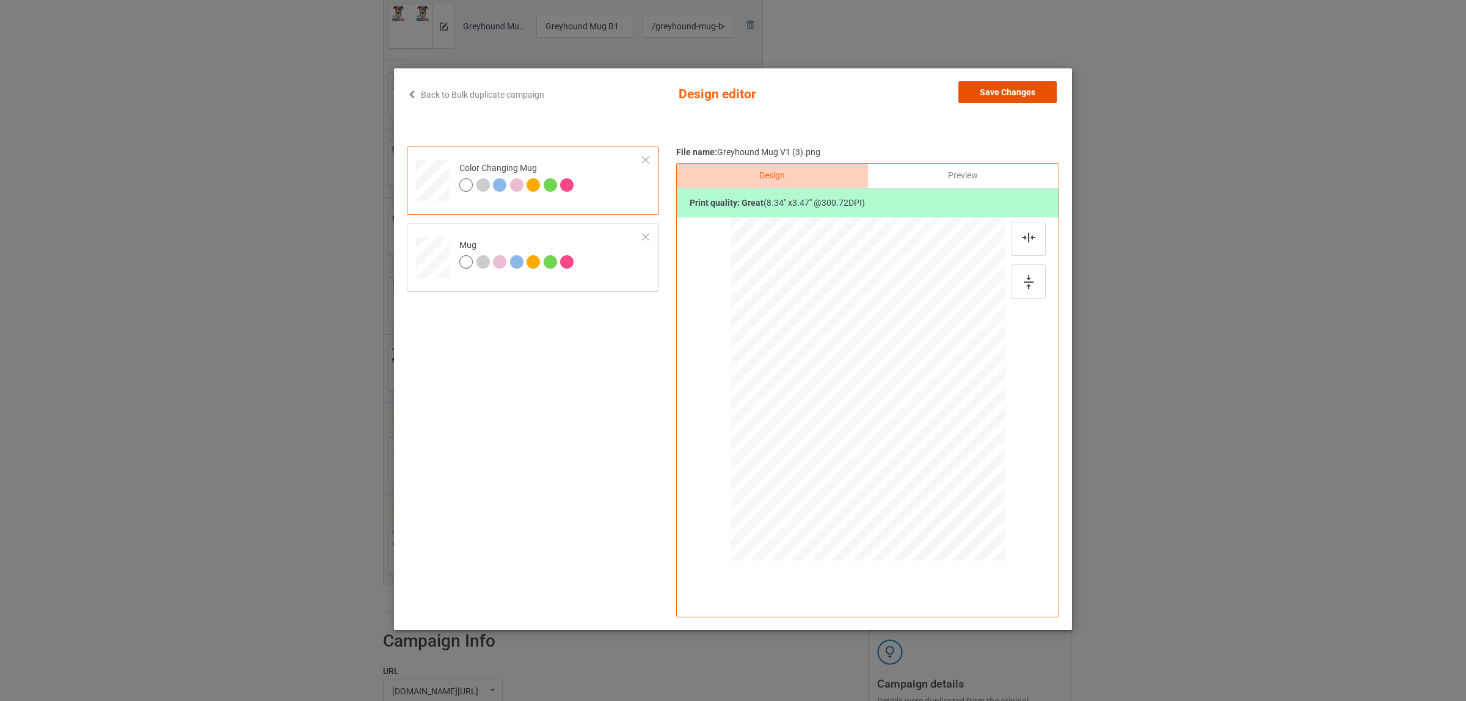
click at [1008, 84] on button "Save Changes" at bounding box center [1008, 92] width 98 height 22
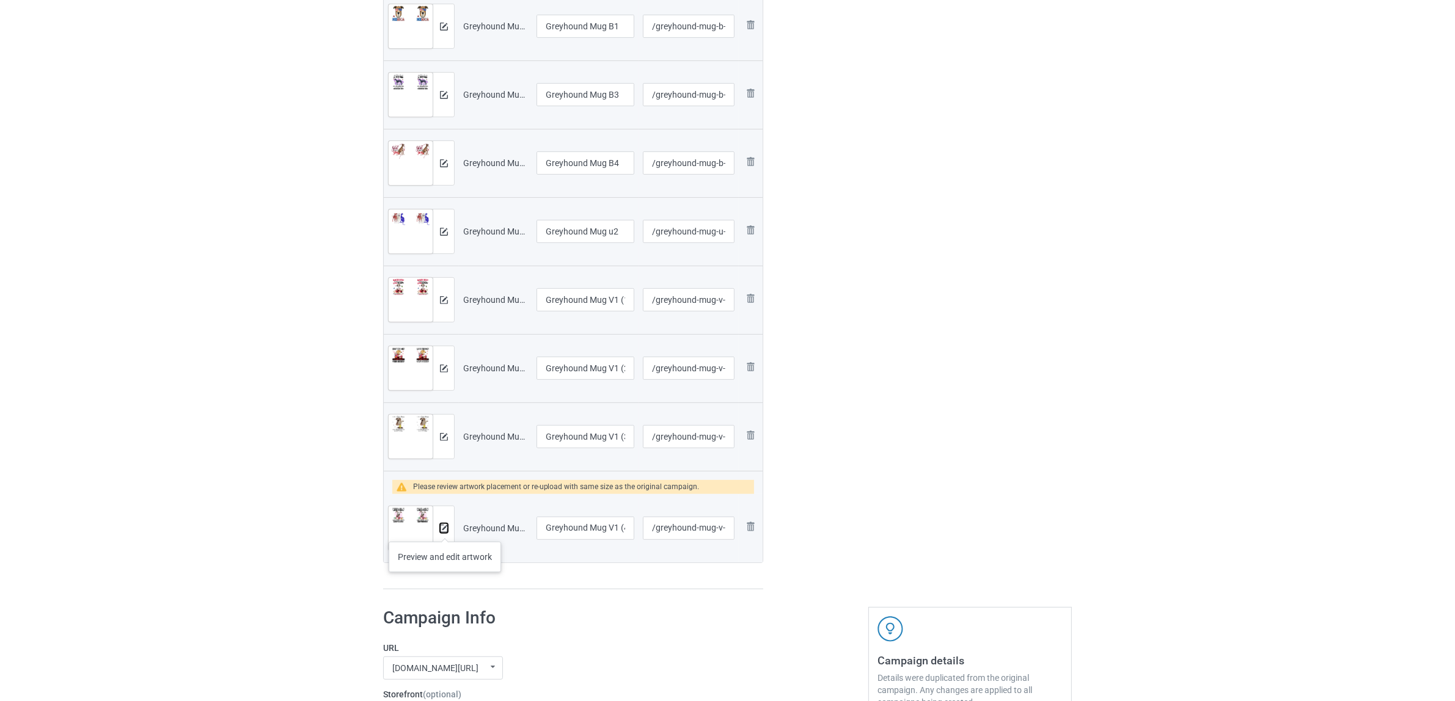
click at [445, 530] on img at bounding box center [444, 529] width 8 height 8
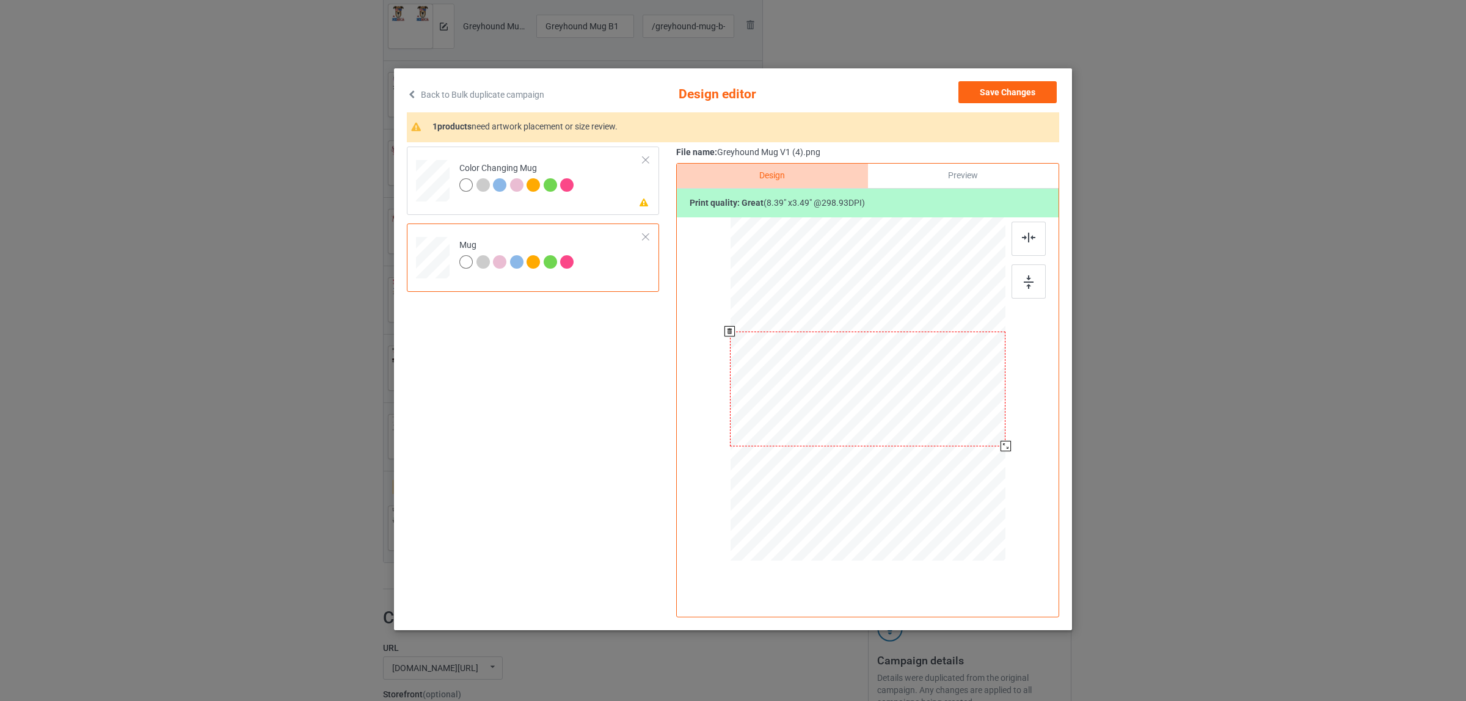
click at [997, 470] on div at bounding box center [868, 391] width 275 height 346
click at [571, 186] on div at bounding box center [566, 184] width 13 height 13
click at [1028, 233] on img at bounding box center [1028, 238] width 13 height 10
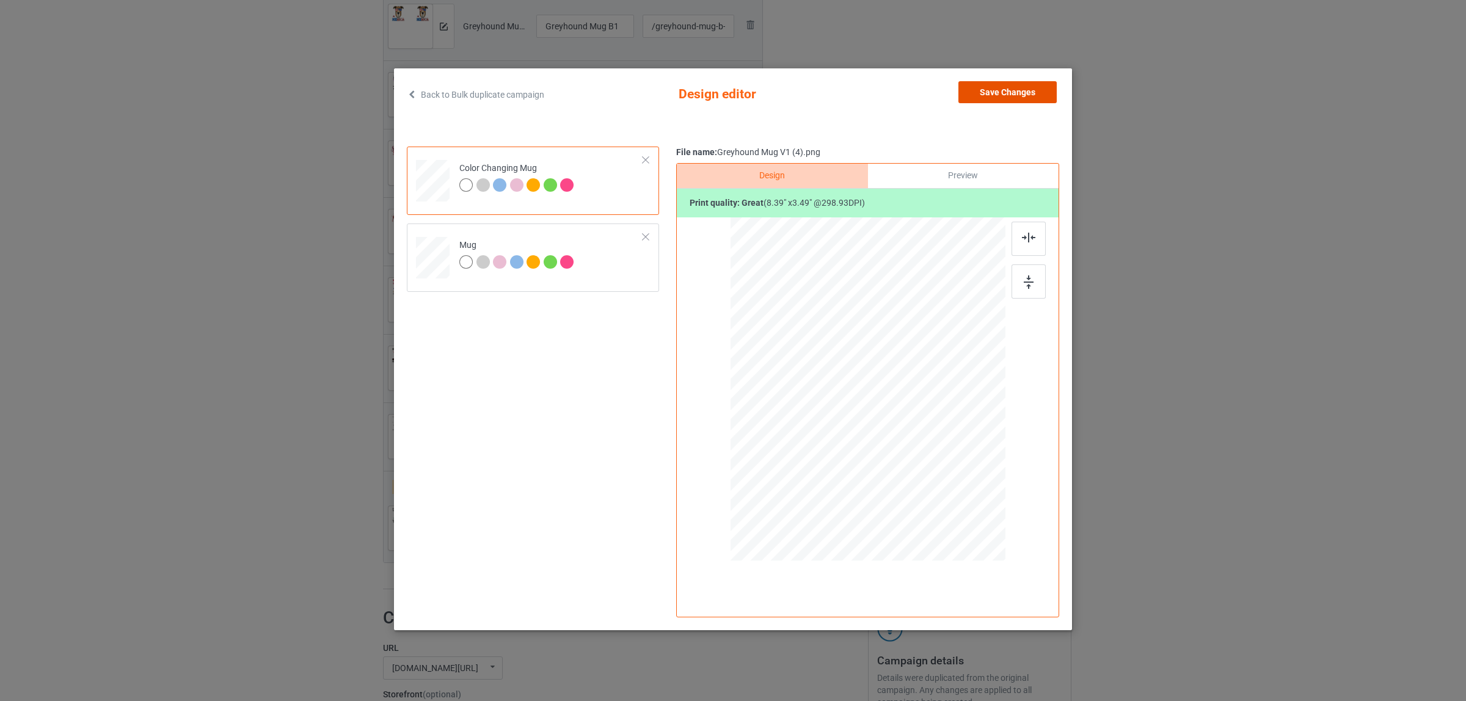
click at [992, 86] on button "Save Changes" at bounding box center [1008, 92] width 98 height 22
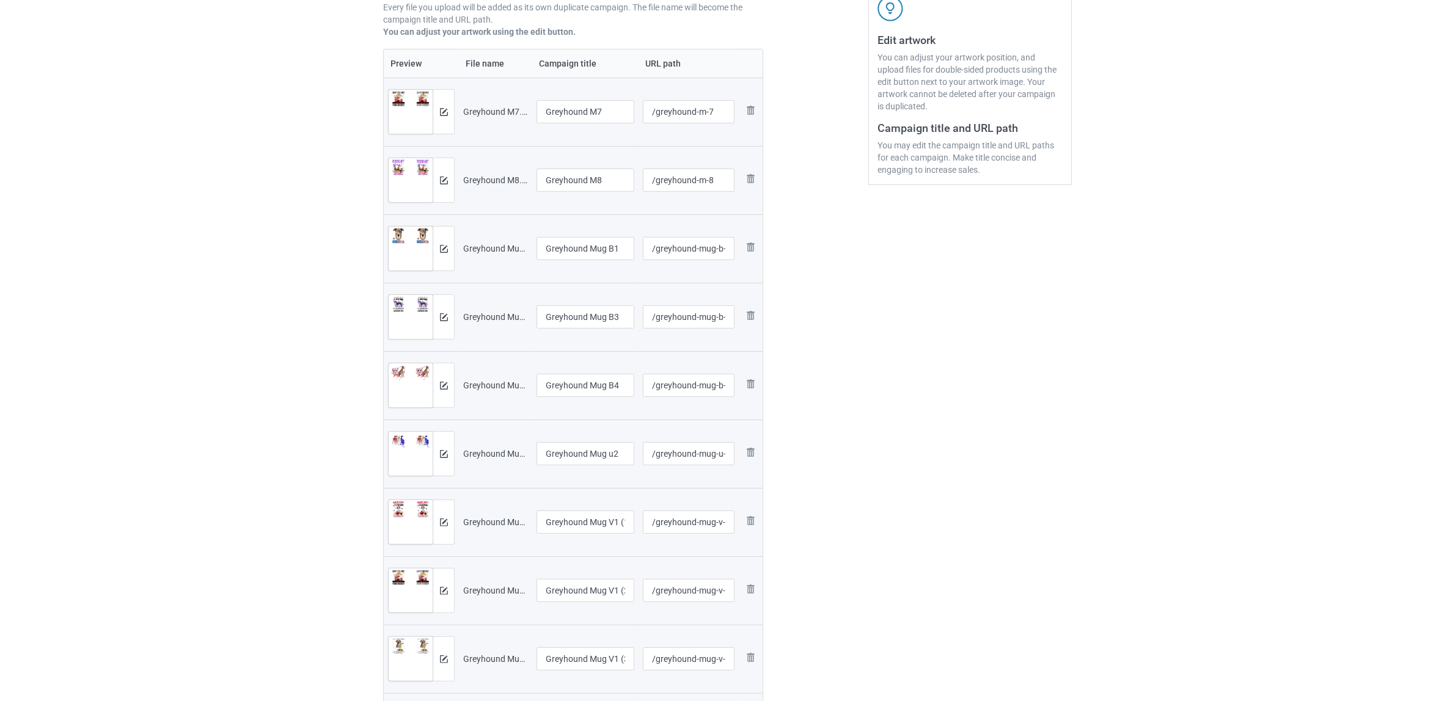
scroll to position [229, 0]
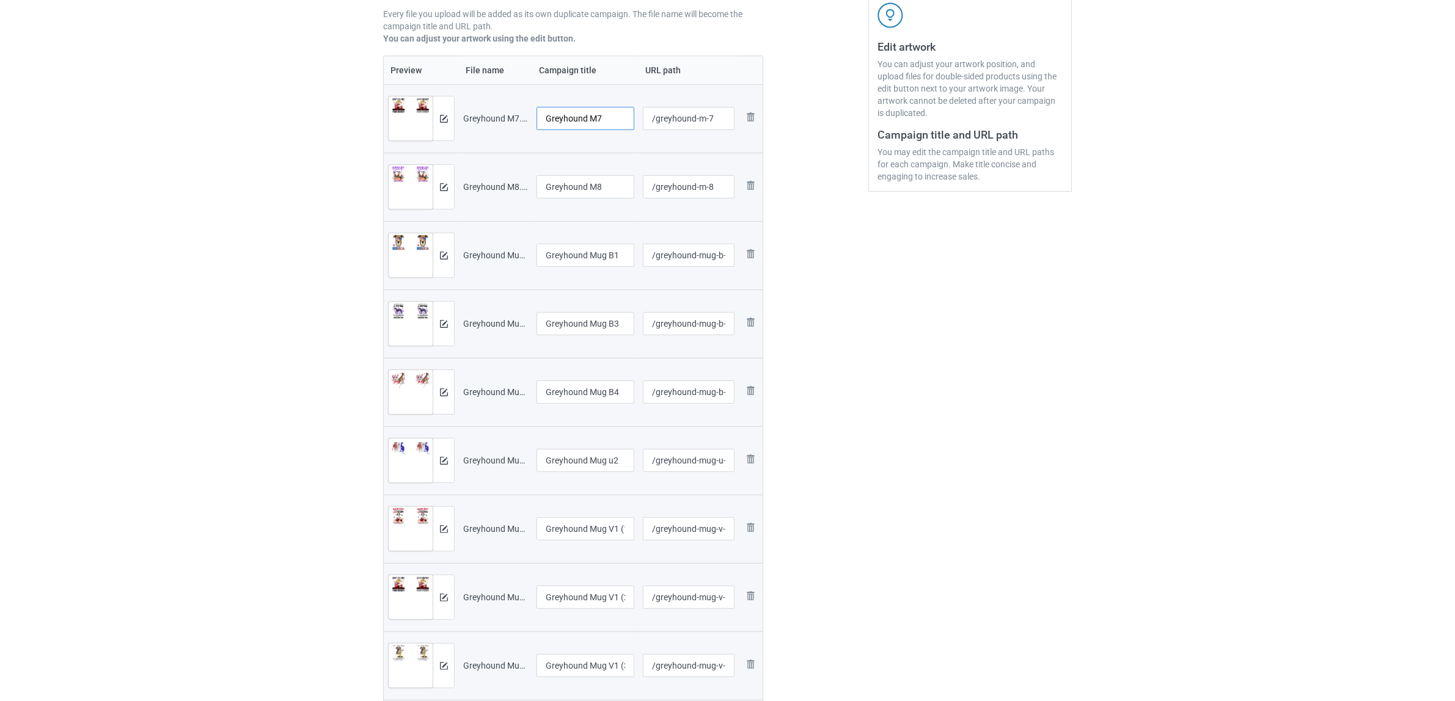
drag, startPoint x: 587, startPoint y: 114, endPoint x: 651, endPoint y: 116, distance: 63.6
click at [651, 116] on tr "Preview and edit artwork Greyhound M7.png Greyhound M7 /greyhound-m-7 Remove fi…" at bounding box center [573, 118] width 379 height 68
click at [567, 117] on input "Greyhound" at bounding box center [585, 118] width 98 height 23
type input "Greyhound"
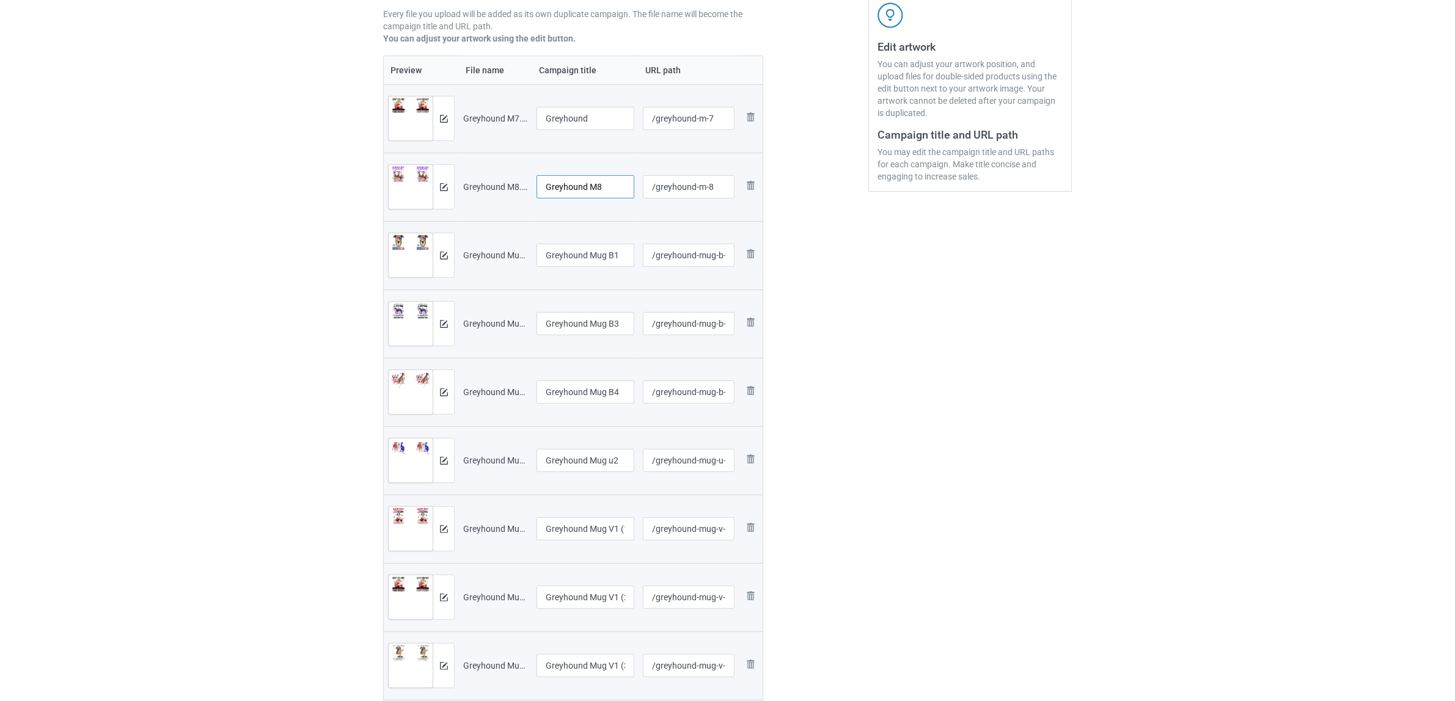
click at [611, 197] on input "Greyhound M8" at bounding box center [585, 186] width 98 height 23
paste input "text"
type input "Greyhound"
click at [585, 258] on input "Greyhound Mug B1" at bounding box center [585, 255] width 98 height 23
paste input "text"
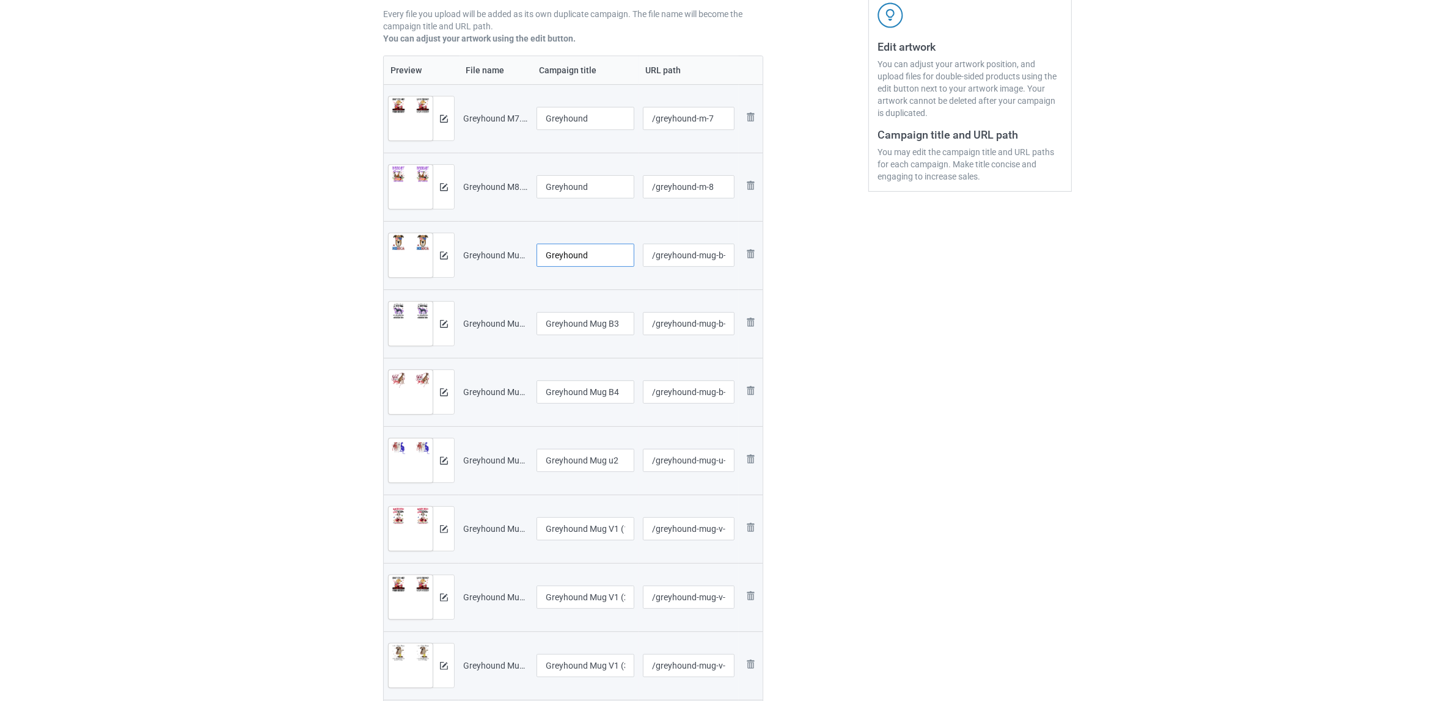
type input "Greyhound"
click at [588, 329] on input "Greyhound Mug B3" at bounding box center [585, 323] width 98 height 23
paste input "text"
type input "Greyhound"
click at [579, 389] on input "Greyhound Mug B4" at bounding box center [585, 392] width 98 height 23
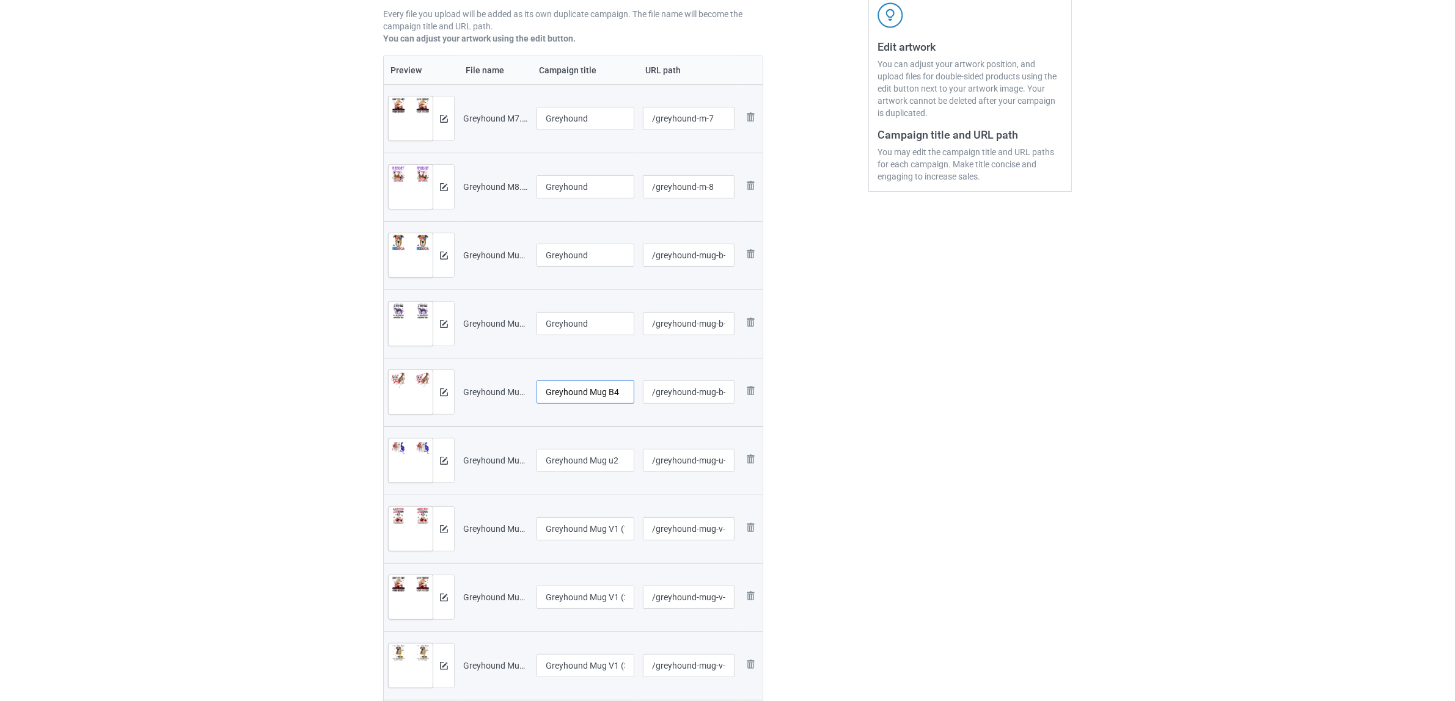
paste input "text"
type input "Greyhound"
click at [590, 477] on div at bounding box center [585, 475] width 98 height 7
click at [590, 462] on input "Greyhound Mug u2" at bounding box center [585, 460] width 98 height 23
paste input "text"
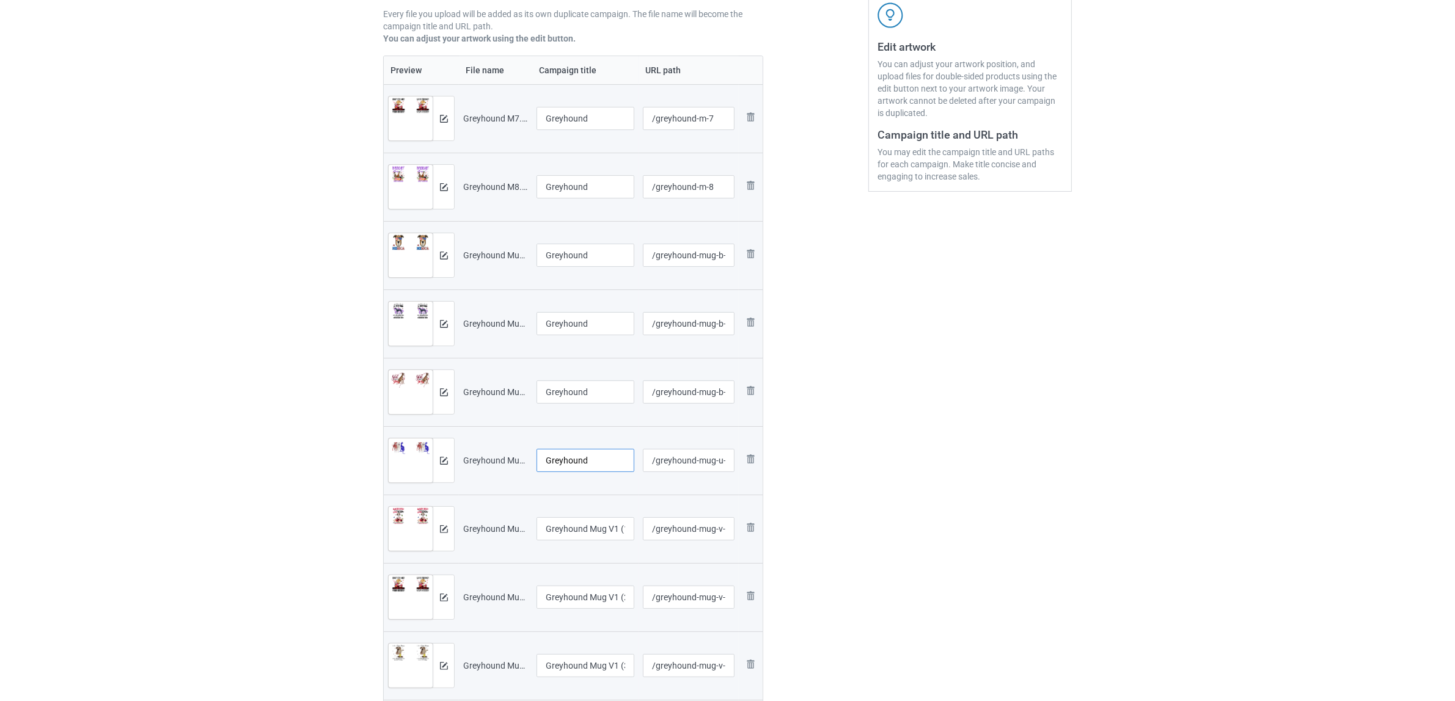
type input "Greyhound"
click at [607, 526] on input "Greyhound Mug V1 (1)" at bounding box center [585, 529] width 98 height 23
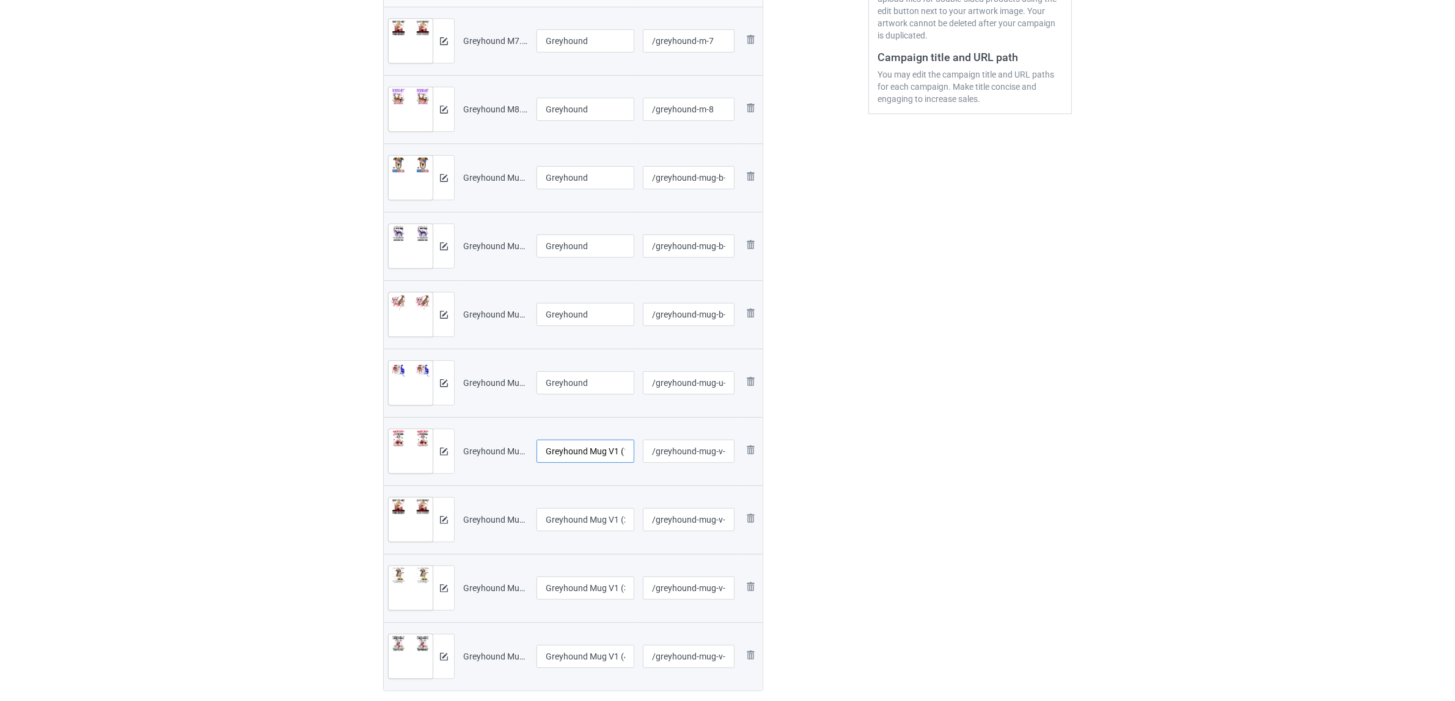
scroll to position [382, 0]
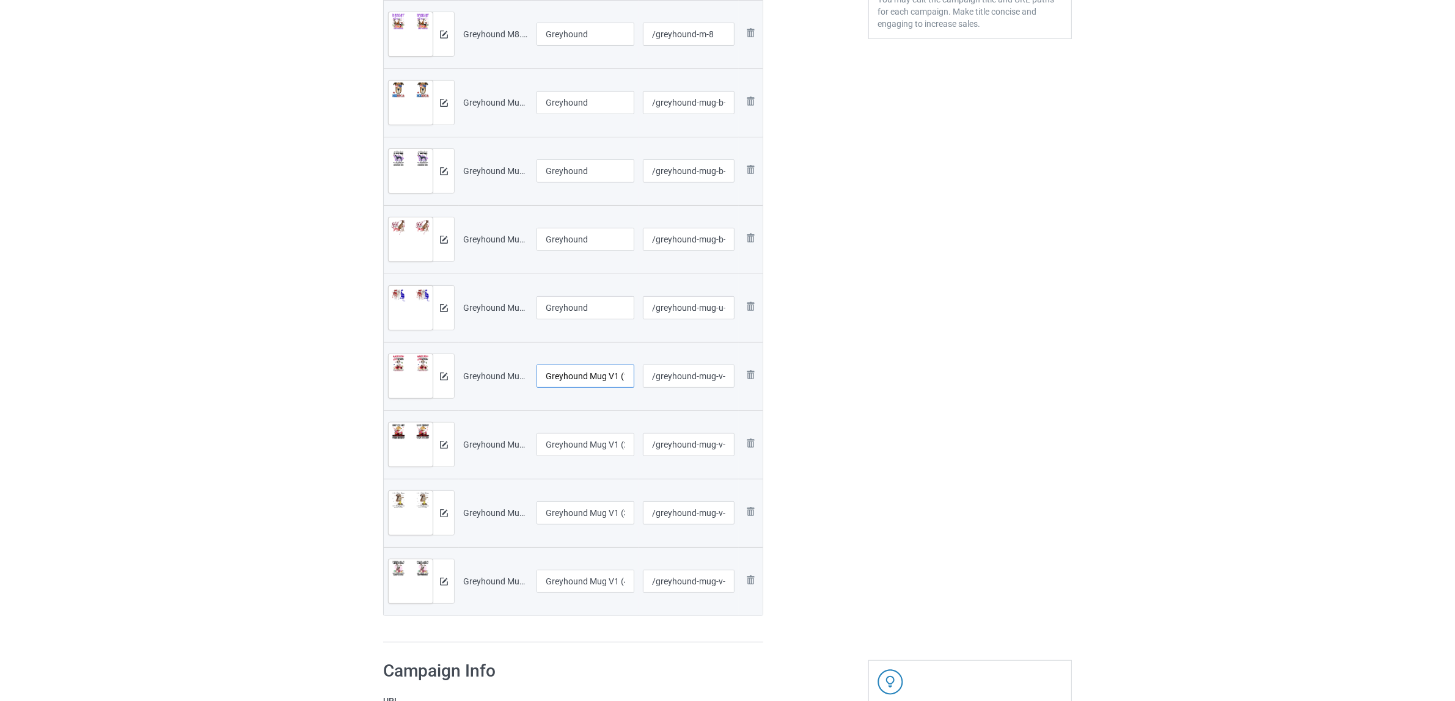
paste input "text"
type input "Greyhound"
click at [612, 450] on input "Greyhound Mug V1 (2)" at bounding box center [585, 444] width 98 height 23
paste input "text"
type input "Greyhound"
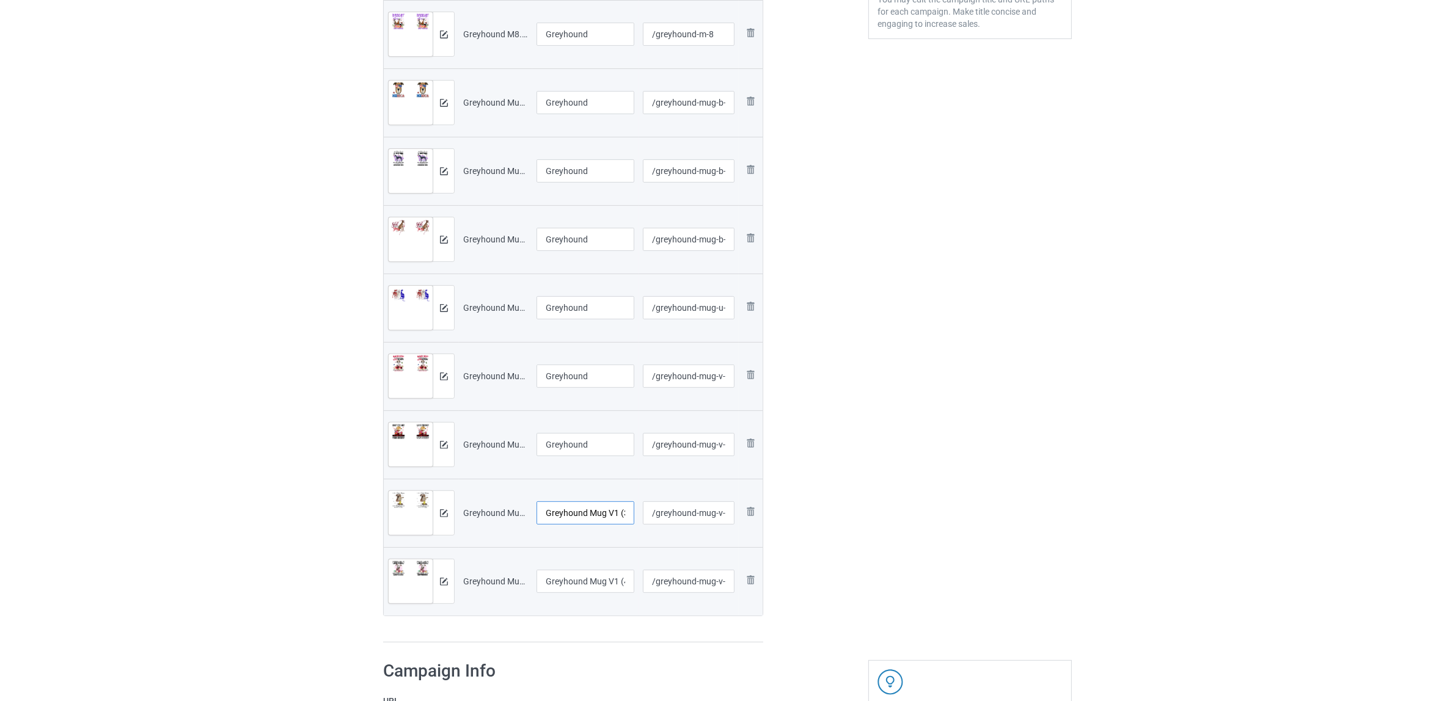
click at [590, 506] on input "Greyhound Mug V1 (3)" at bounding box center [585, 513] width 98 height 23
paste input "text"
type input "Greyhound"
click at [588, 593] on div at bounding box center [585, 596] width 98 height 7
click at [588, 587] on input "Greyhound Mug V1 (4)" at bounding box center [585, 581] width 98 height 23
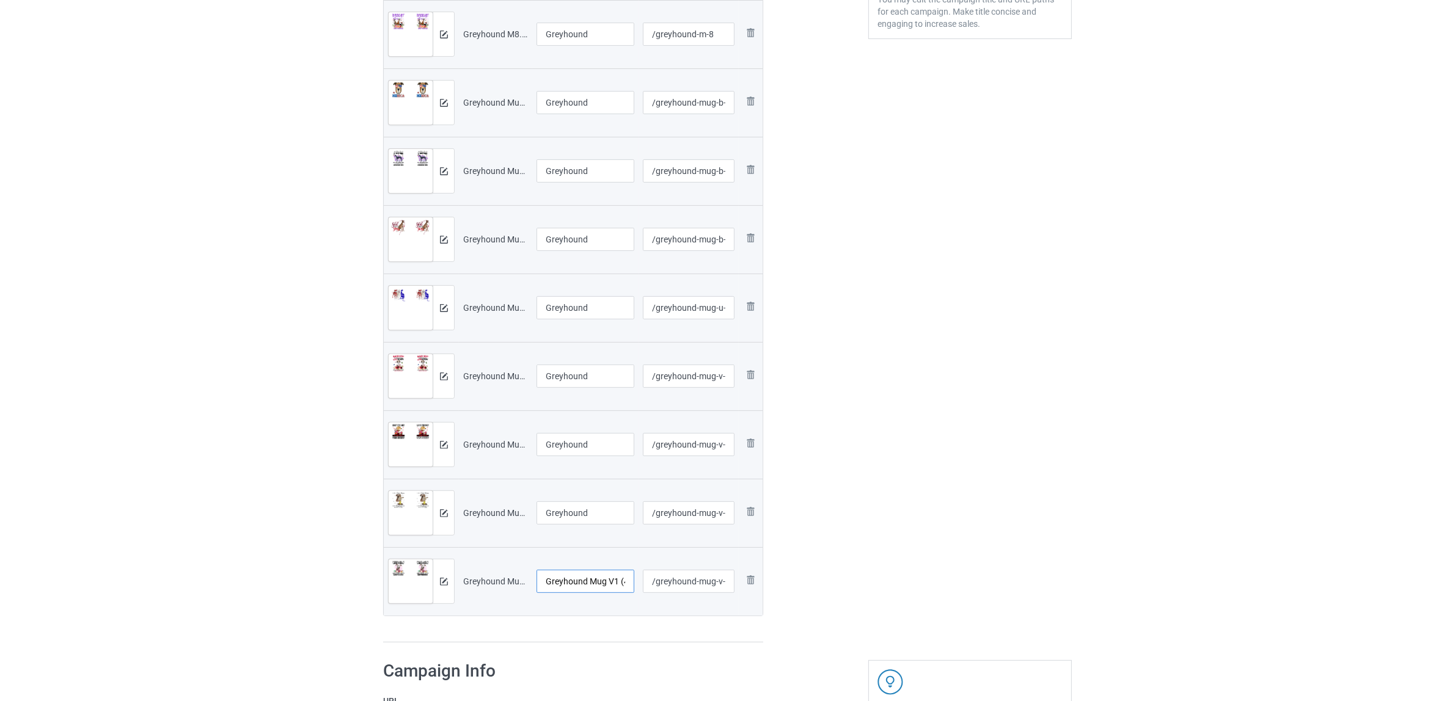
paste input "text"
type input "Greyhound"
click at [606, 622] on div "Preview File name Campaign title URL path Preview and edit artwork Greyhound M7…" at bounding box center [573, 273] width 380 height 741
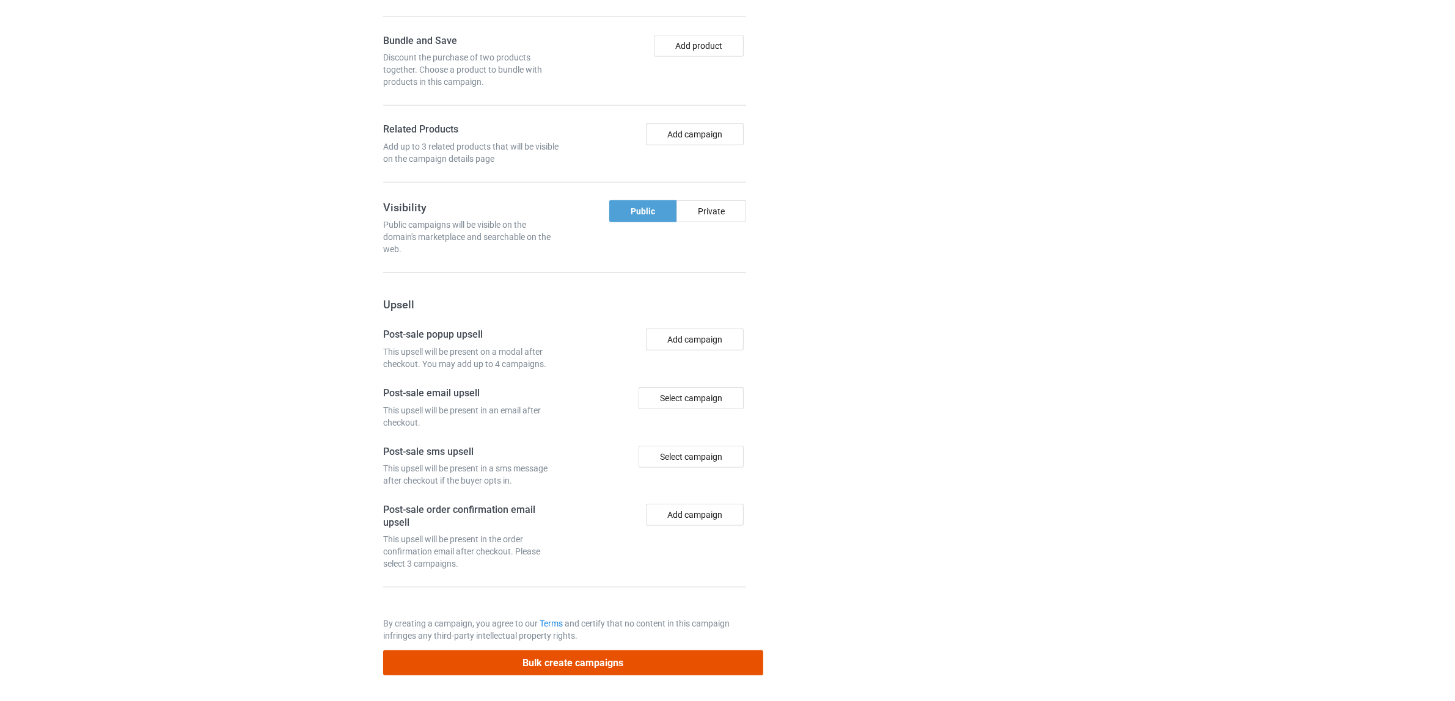
click at [566, 663] on button "Bulk create campaigns" at bounding box center [573, 663] width 380 height 25
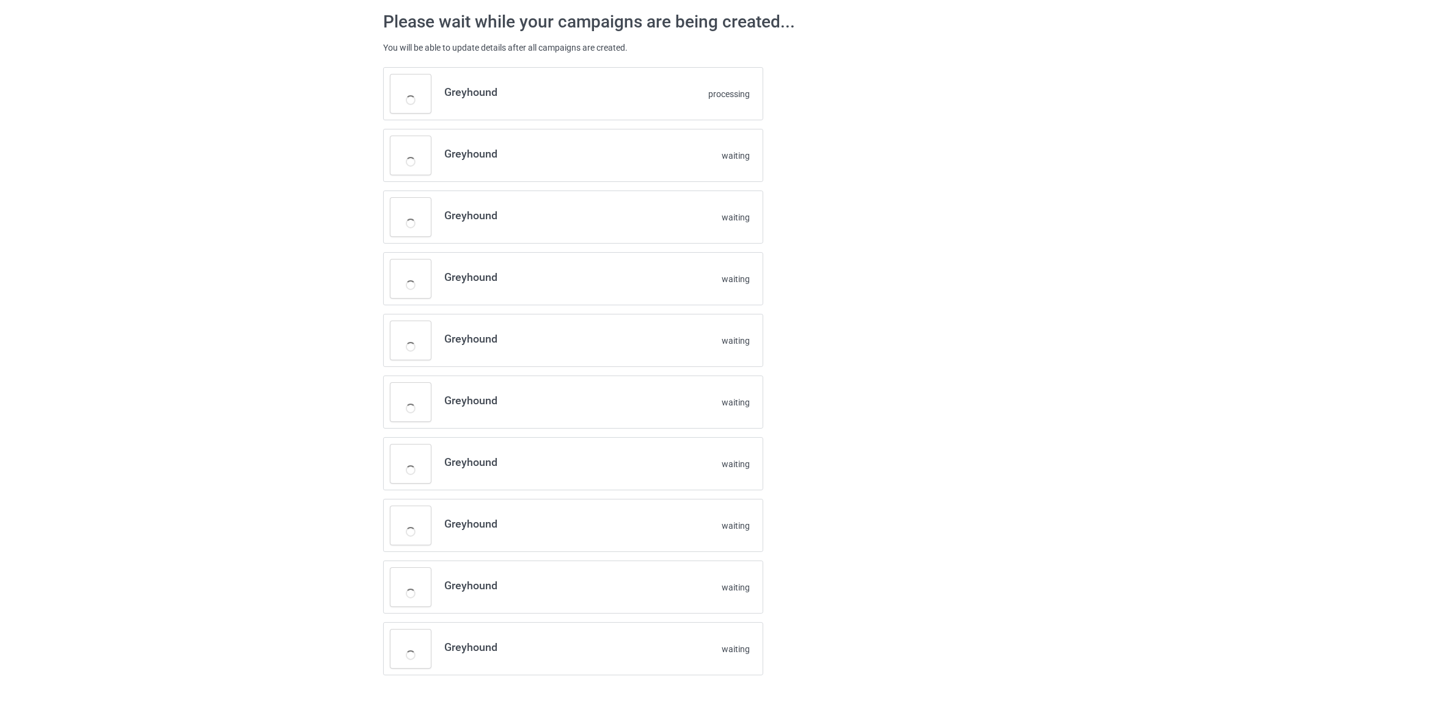
scroll to position [51, 0]
